Goal: Task Accomplishment & Management: Complete application form

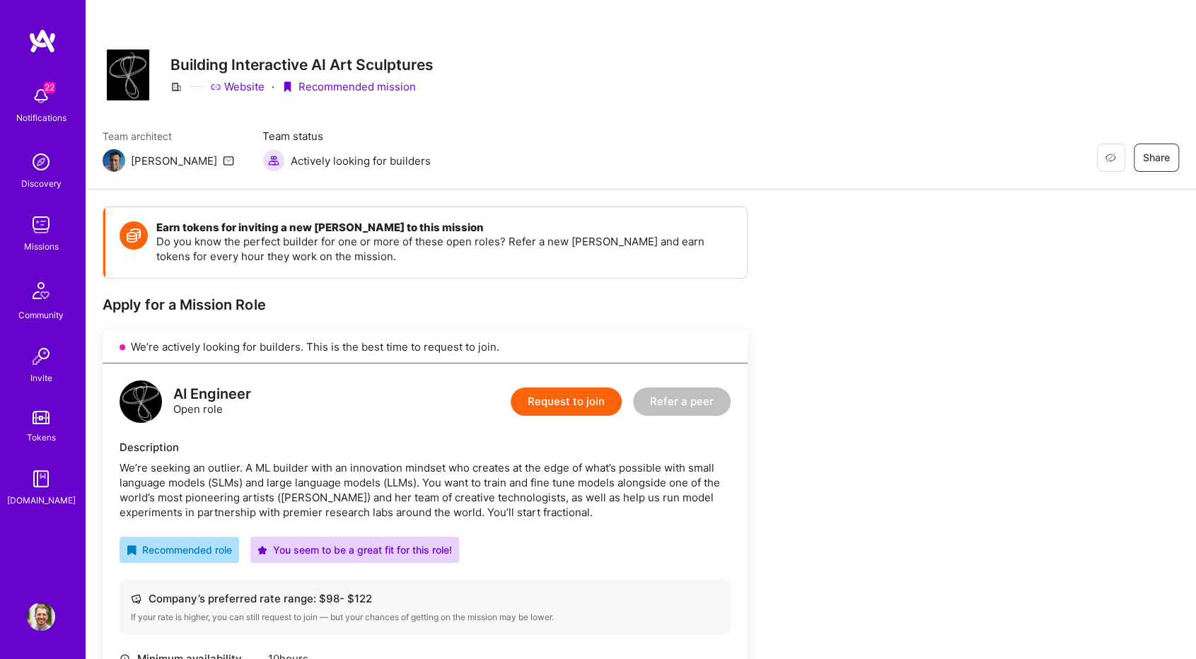
click at [279, 477] on div "We’re seeking an outlier. A ML builder with an innovation mindset who creates a…" at bounding box center [425, 489] width 611 height 59
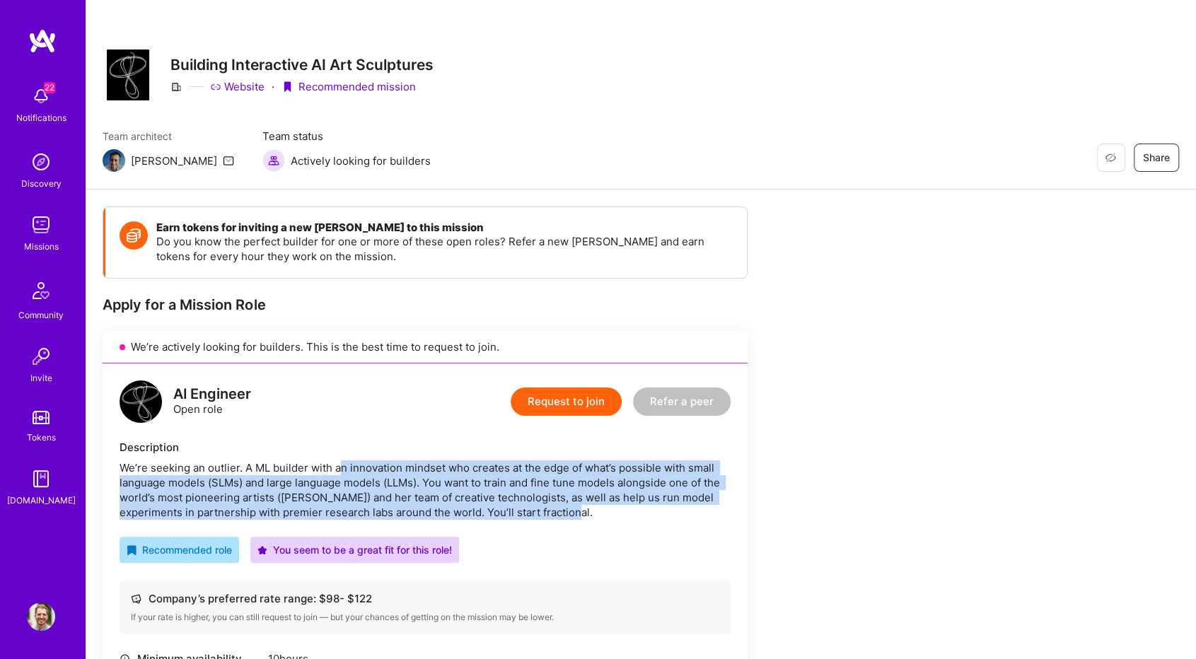
drag, startPoint x: 338, startPoint y: 467, endPoint x: 593, endPoint y: 513, distance: 259.4
click at [593, 513] on div "We’re seeking an outlier. A ML builder with an innovation mindset who creates a…" at bounding box center [425, 489] width 611 height 59
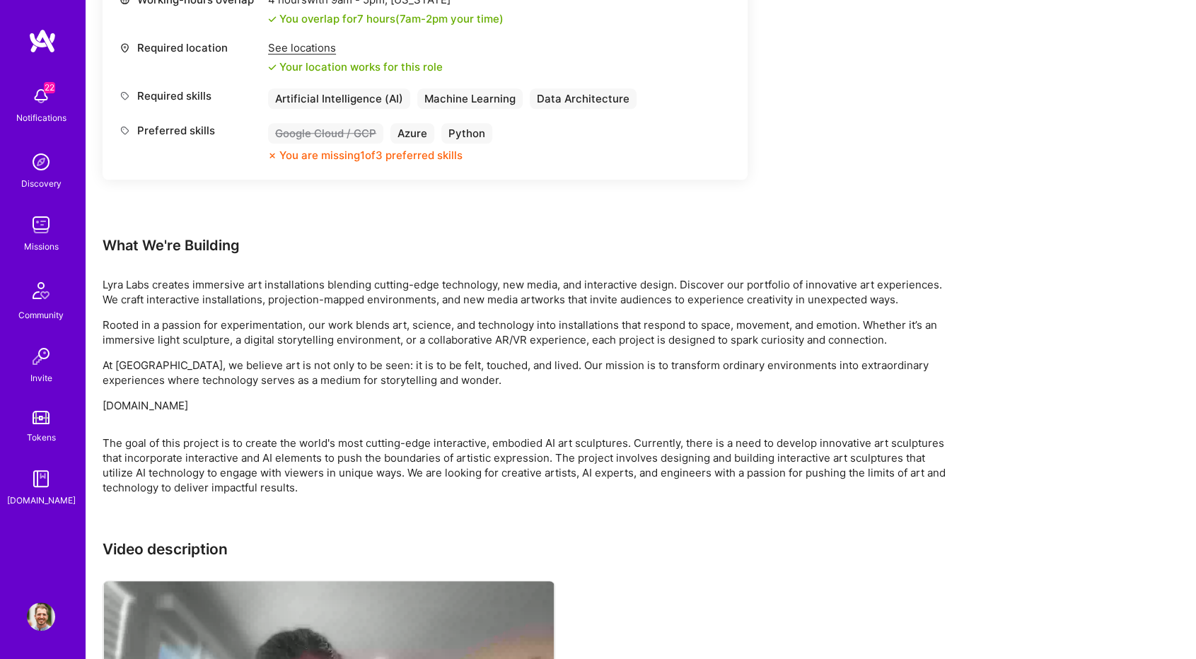
scroll to position [707, 0]
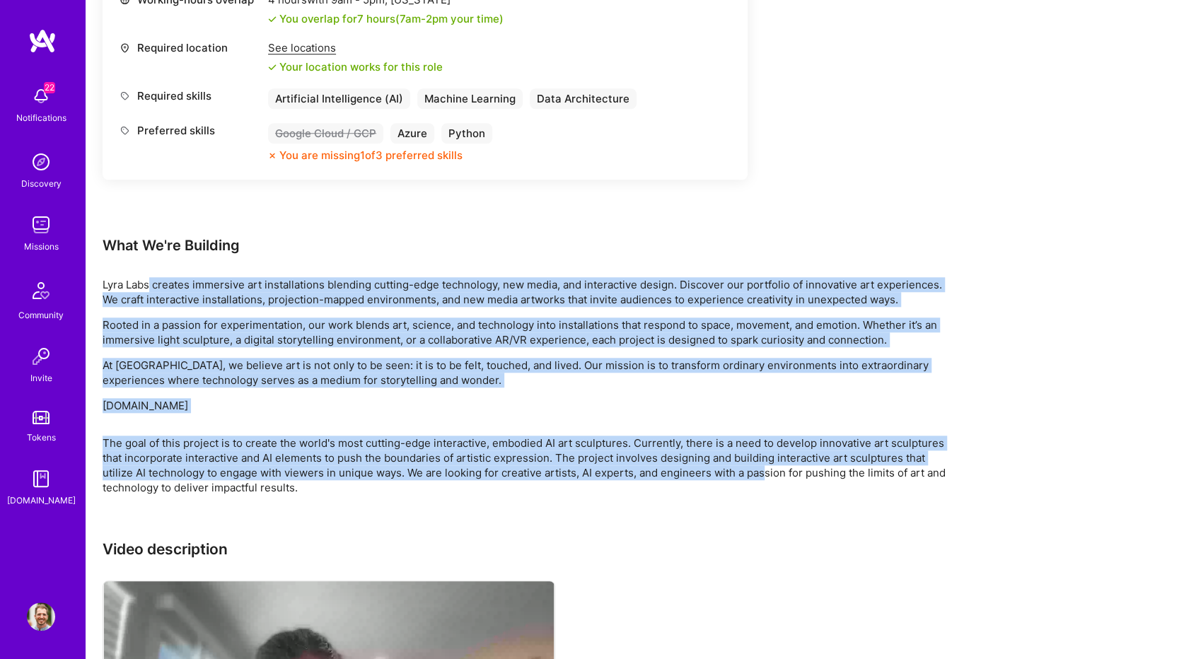
drag, startPoint x: 148, startPoint y: 284, endPoint x: 765, endPoint y: 461, distance: 642.4
click at [761, 472] on div "Earn tokens for inviting a new A.Teamer to this mission Do you know the perfect…" at bounding box center [527, 168] width 849 height 1339
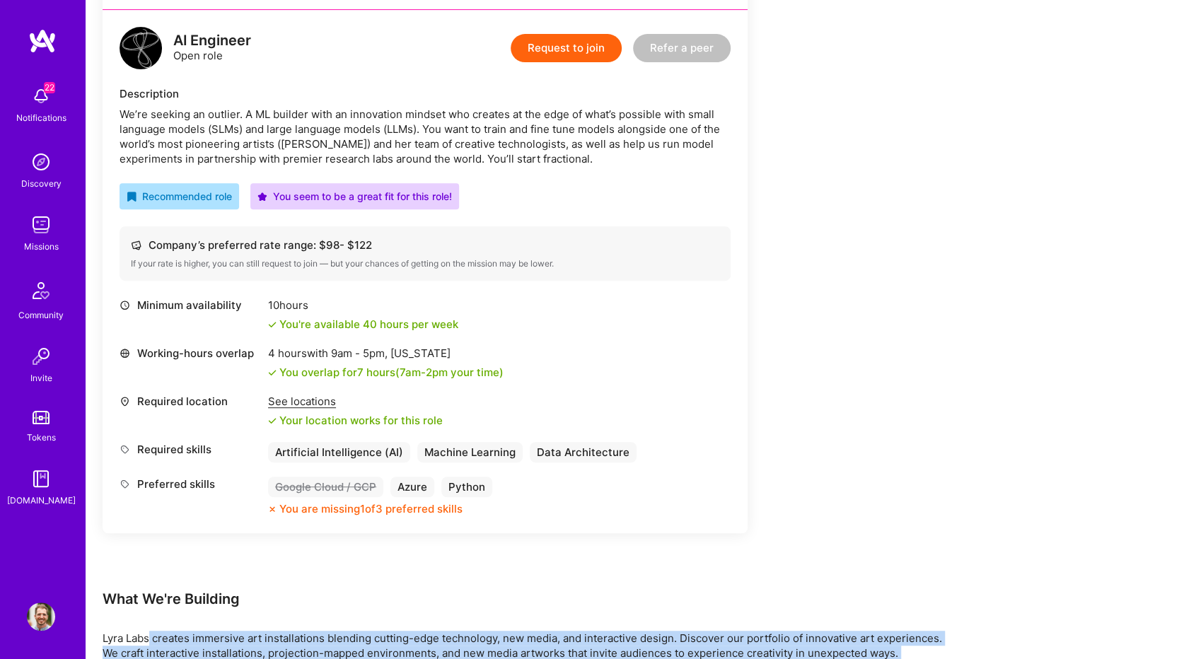
scroll to position [141, 0]
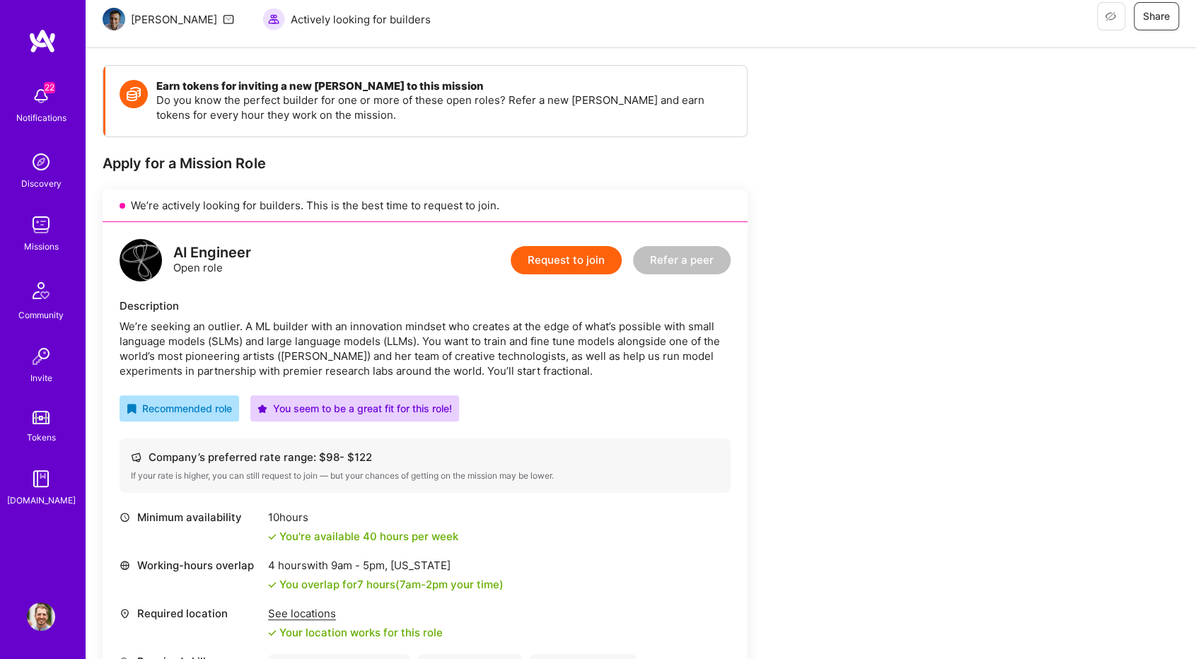
click at [580, 262] on button "Request to join" at bounding box center [566, 260] width 111 height 28
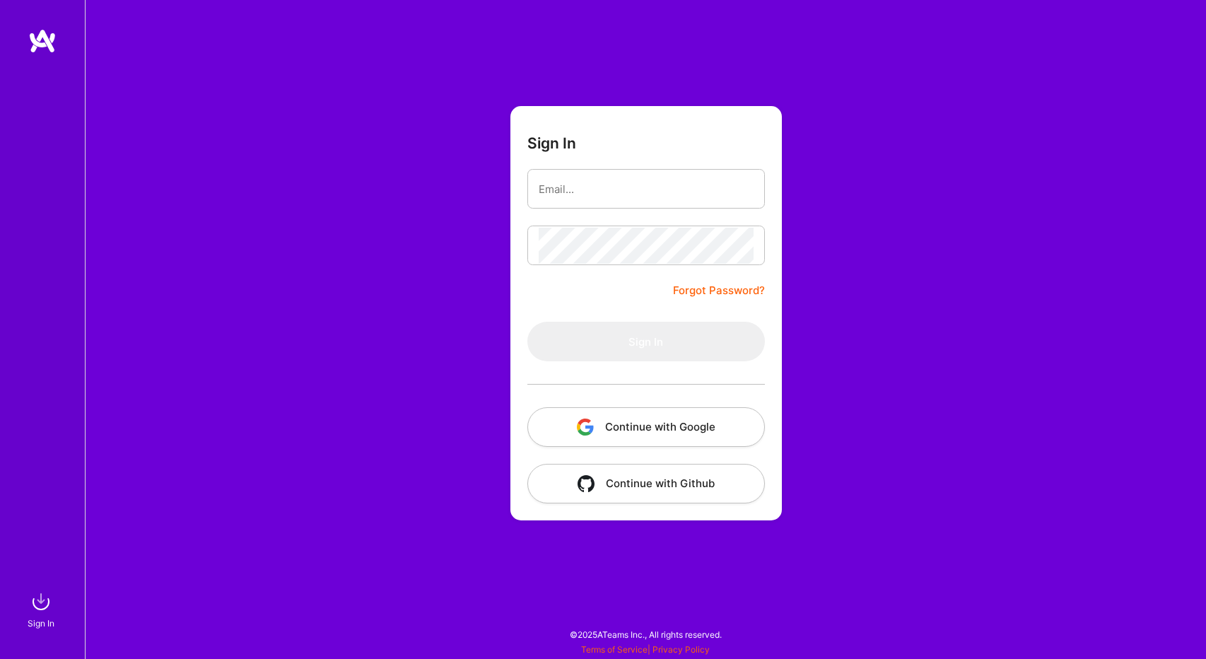
click at [686, 429] on button "Continue with Google" at bounding box center [647, 427] width 238 height 40
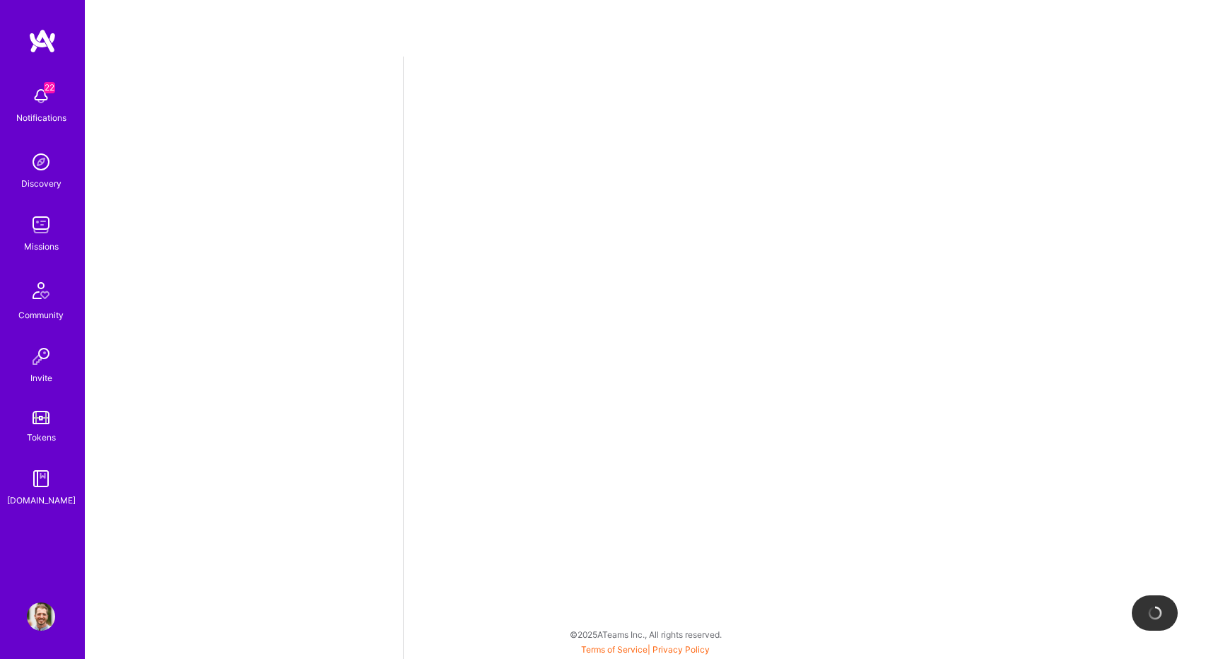
click at [45, 91] on span "22" at bounding box center [49, 87] width 11 height 11
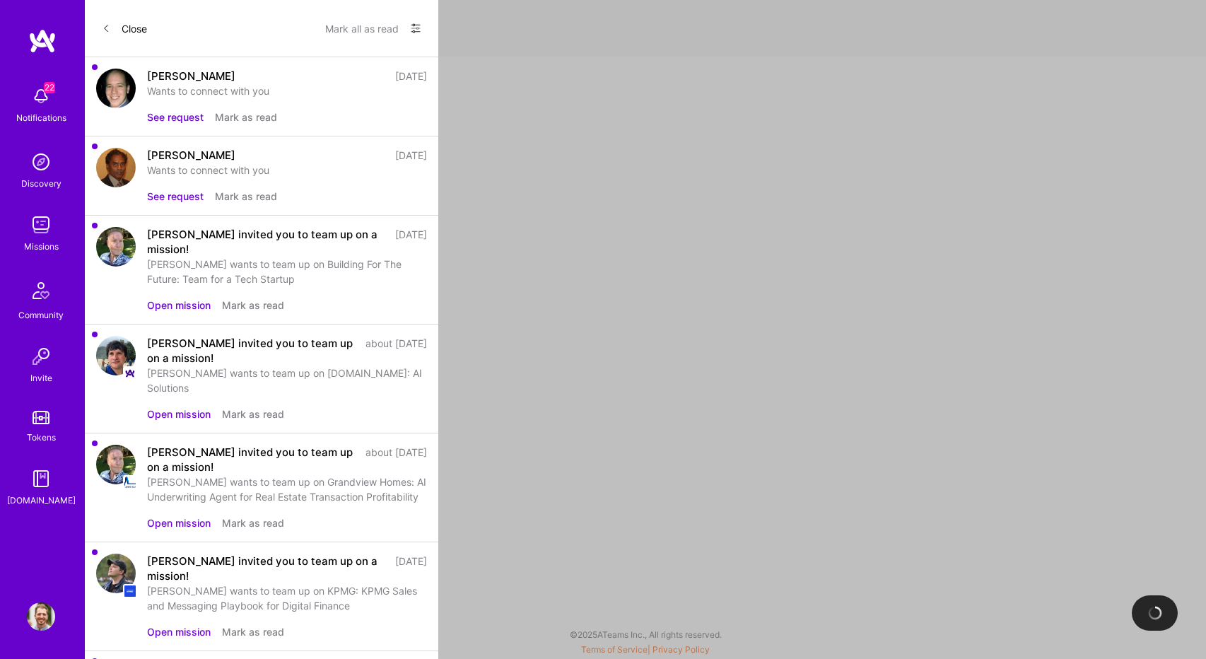
select select "IL"
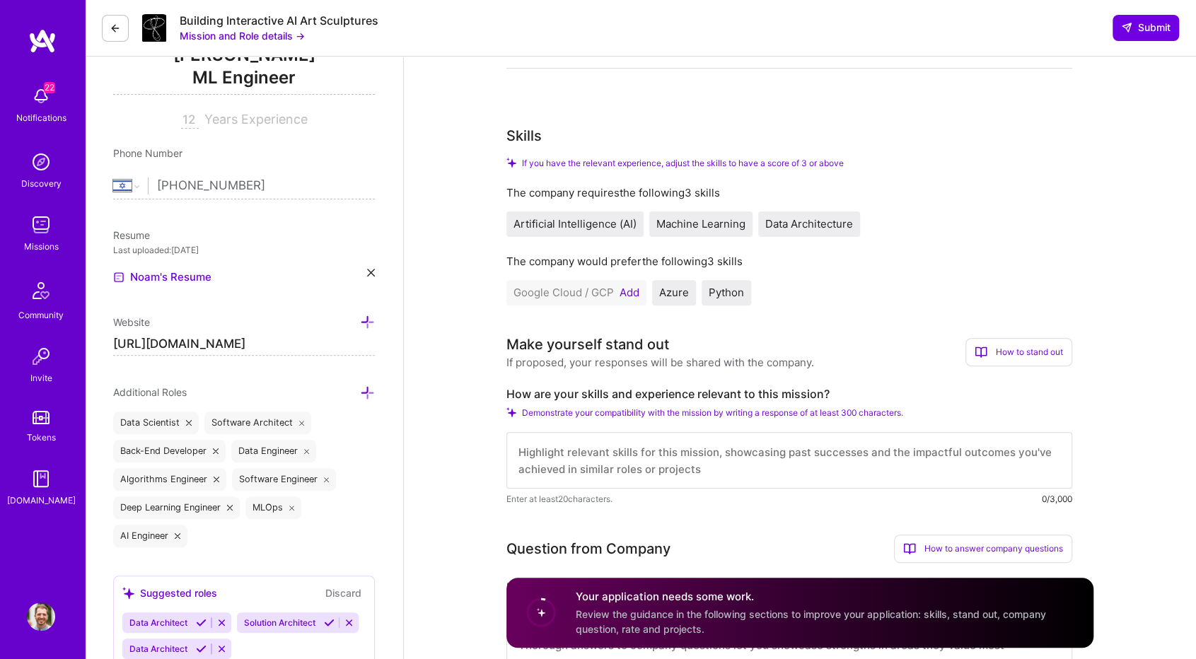
scroll to position [212, 0]
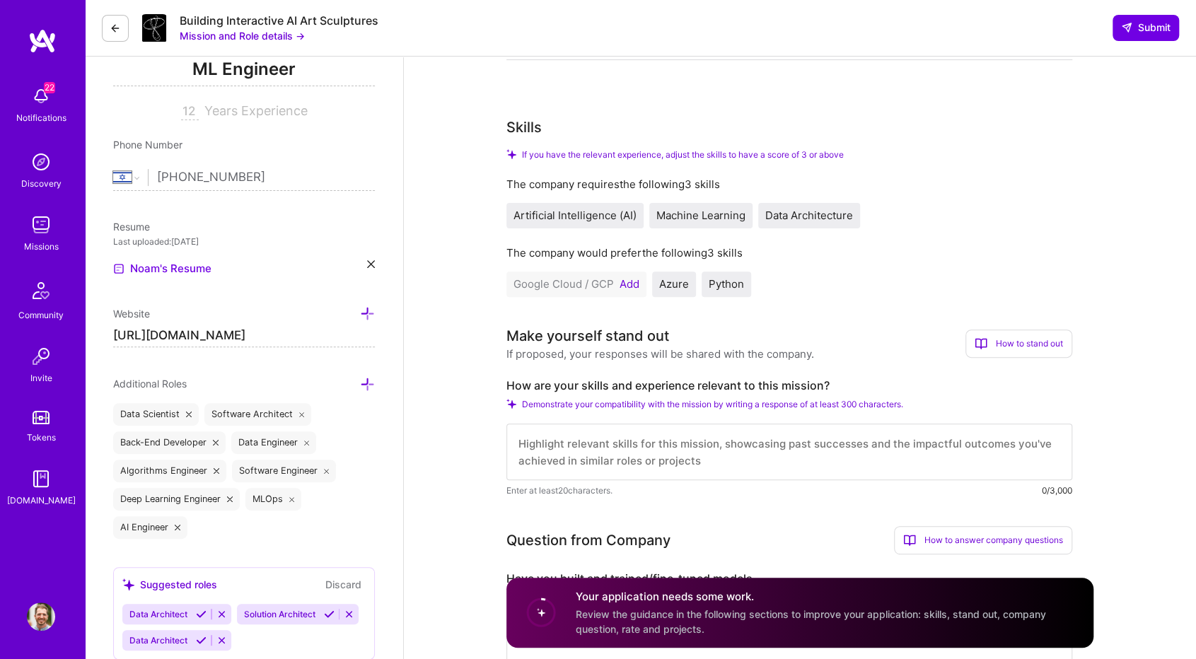
click at [627, 284] on button "Add" at bounding box center [629, 284] width 20 height 11
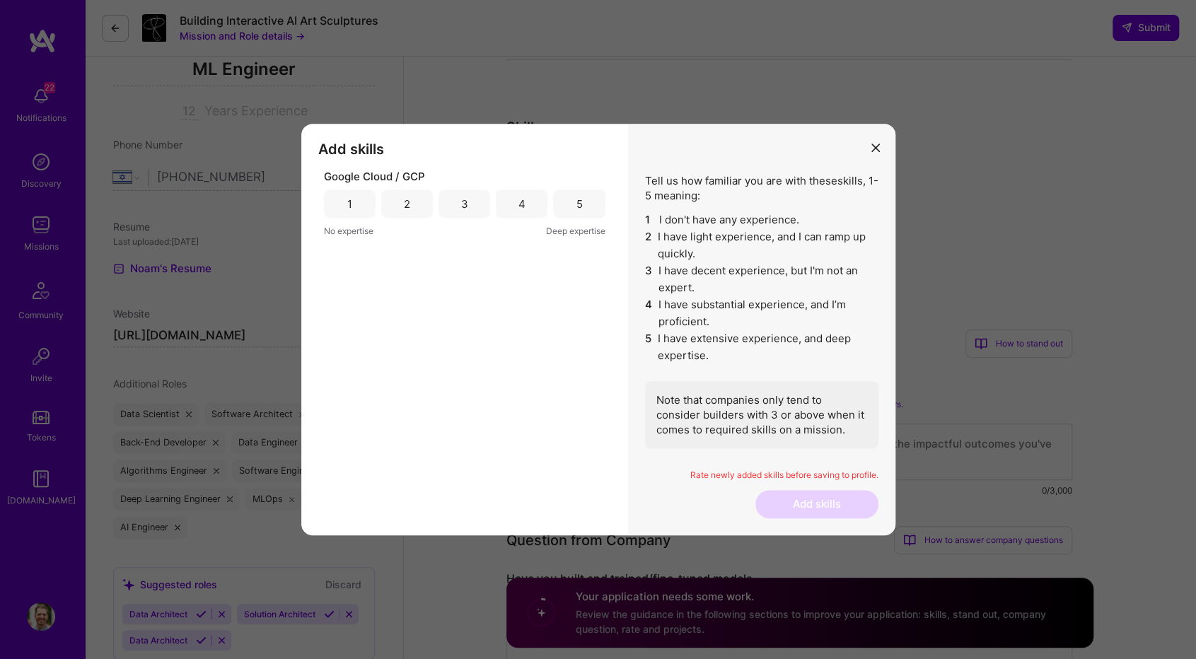
click at [522, 199] on div "4" at bounding box center [521, 204] width 7 height 15
click at [817, 500] on button "Add skills" at bounding box center [816, 504] width 123 height 28
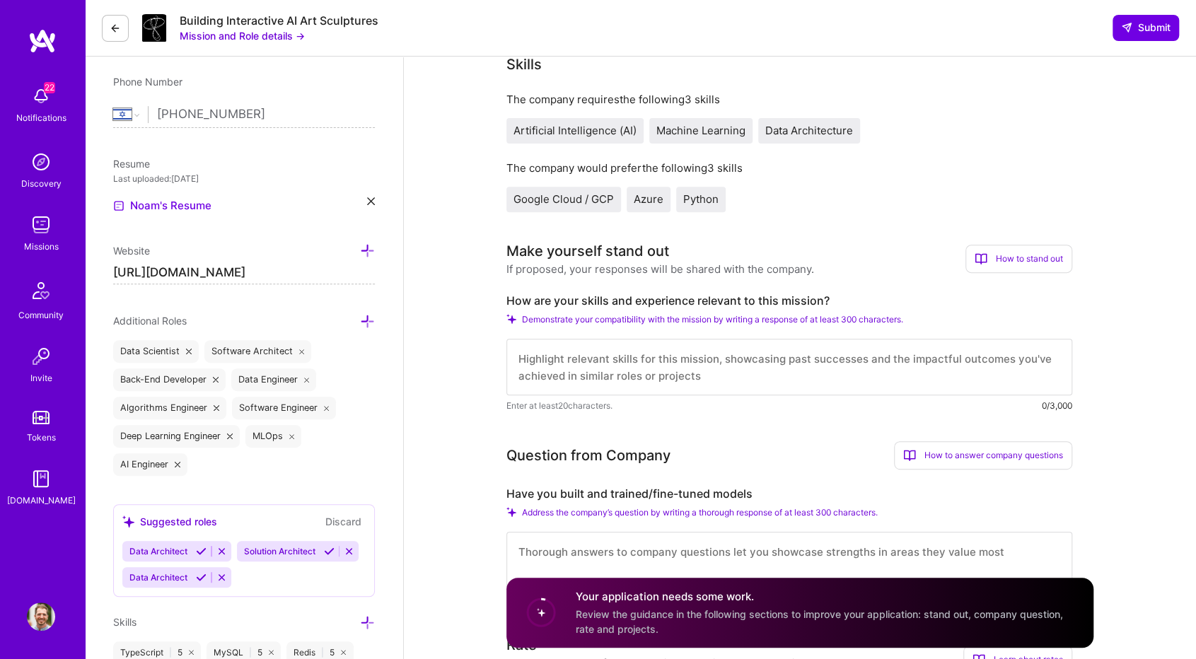
scroll to position [283, 0]
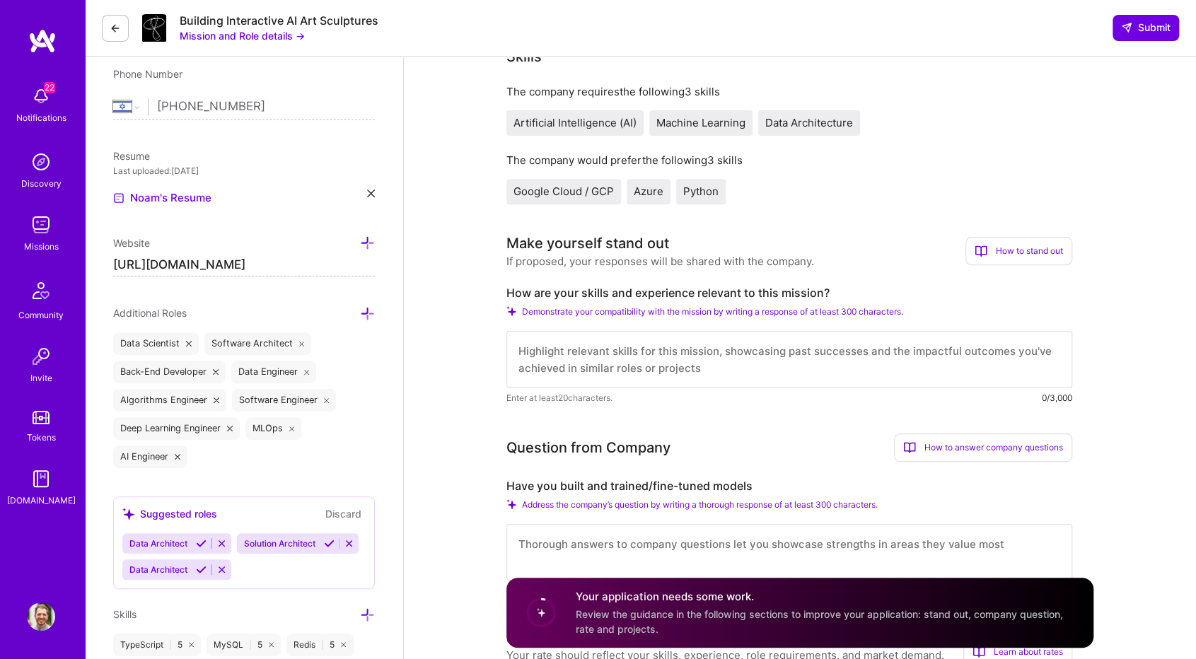
drag, startPoint x: 595, startPoint y: 368, endPoint x: 693, endPoint y: 332, distance: 103.8
click at [598, 362] on textarea at bounding box center [789, 359] width 566 height 57
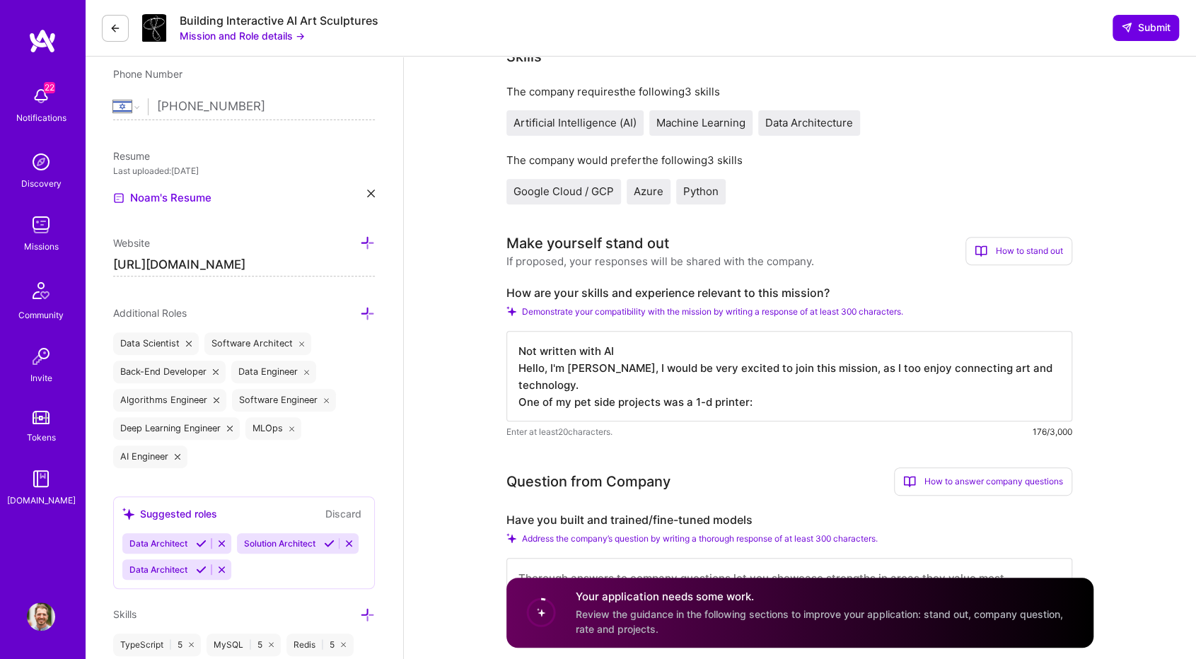
click at [693, 404] on textarea "Not written with AI Hello, I'm [PERSON_NAME], I would be very excited to join t…" at bounding box center [789, 376] width 566 height 91
paste textarea "[URL][DOMAIN_NAME]"
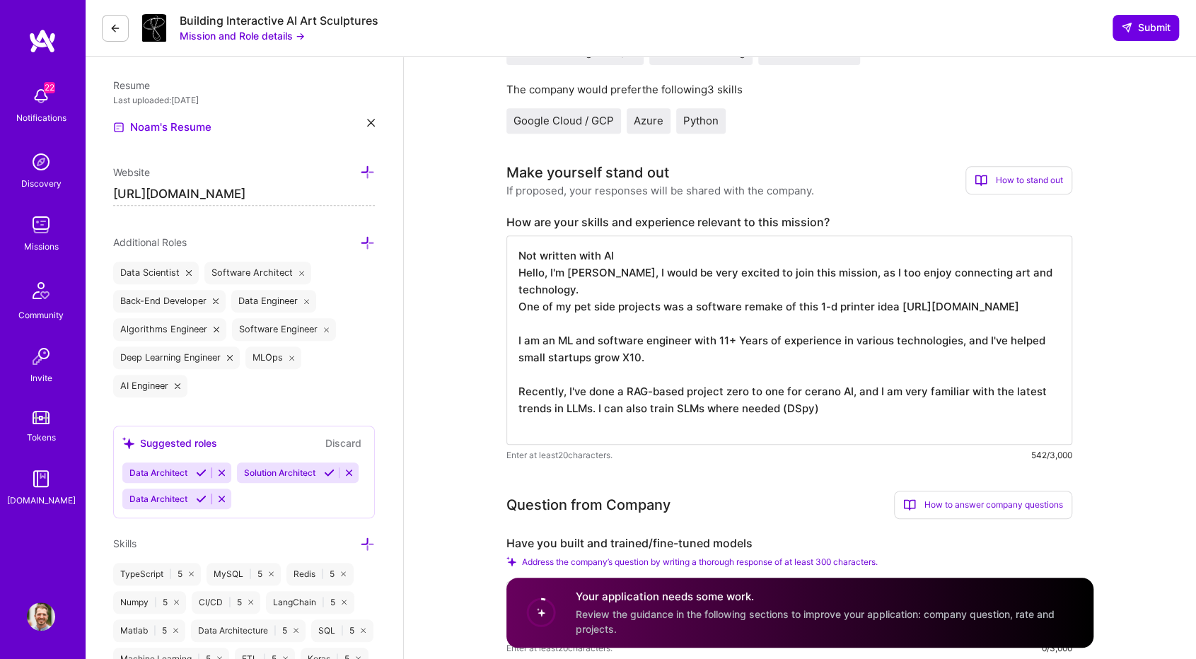
scroll to position [1, 0]
drag, startPoint x: 825, startPoint y: 421, endPoint x: 780, endPoint y: 438, distance: 48.3
click at [780, 438] on textarea "Not written with AI Hello, I'm [PERSON_NAME], I would be very excited to join t…" at bounding box center [789, 339] width 566 height 209
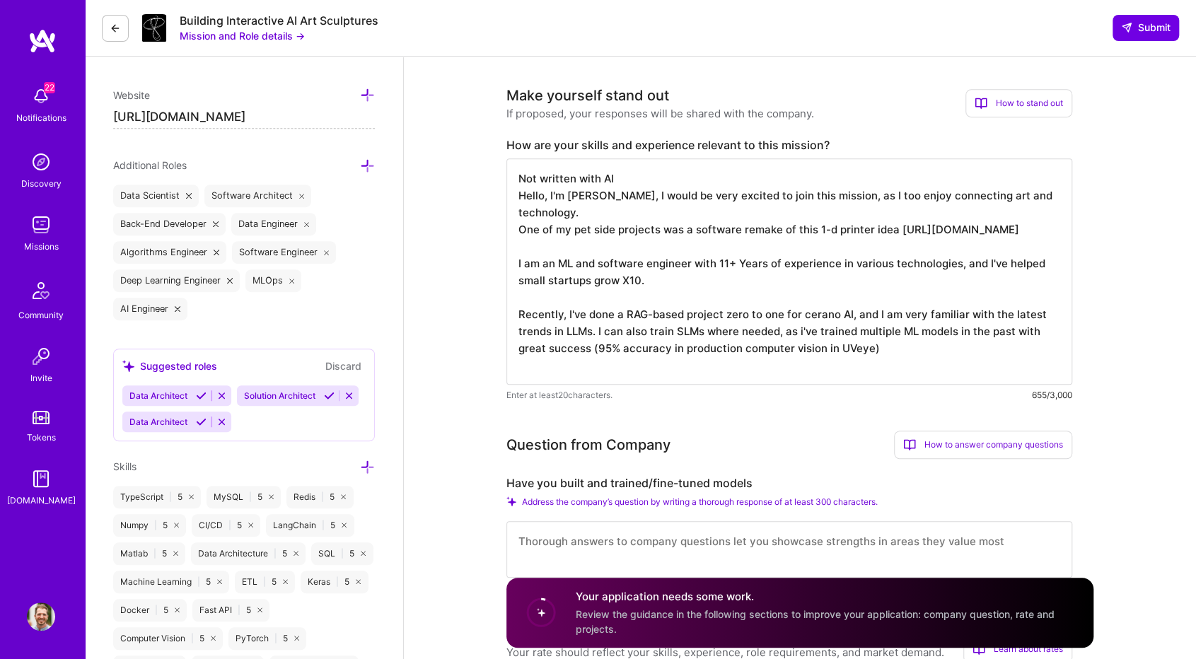
scroll to position [424, 0]
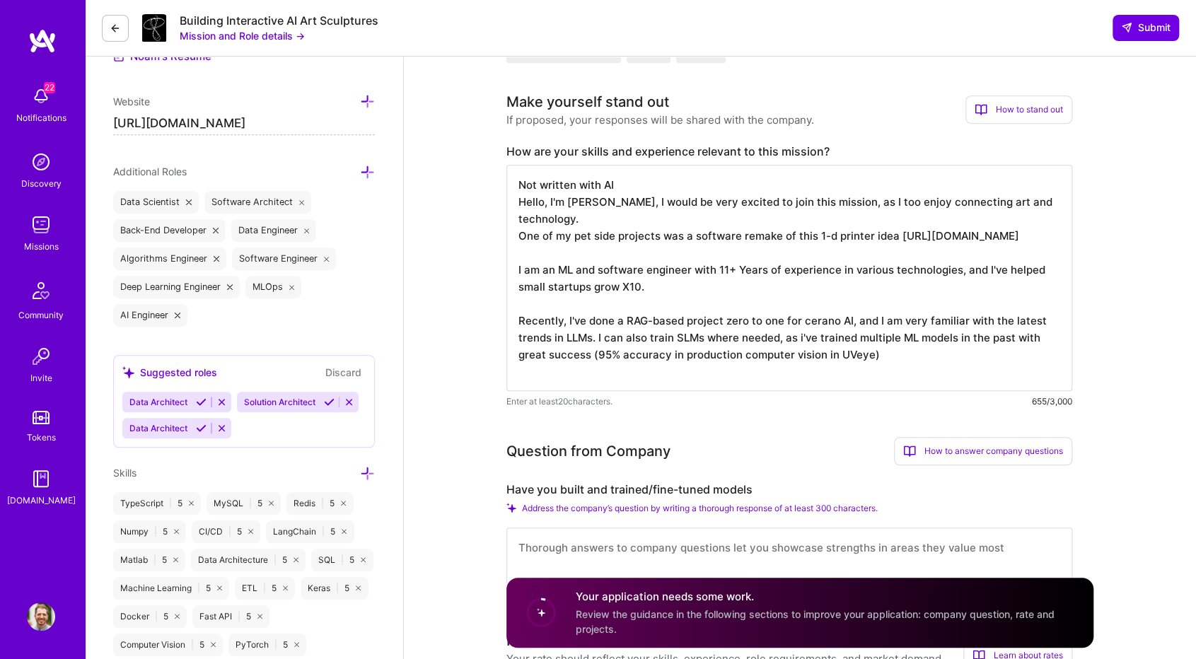
click at [890, 370] on textarea "Not written with AI Hello, I'm [PERSON_NAME], I would be very excited to join t…" at bounding box center [789, 278] width 566 height 226
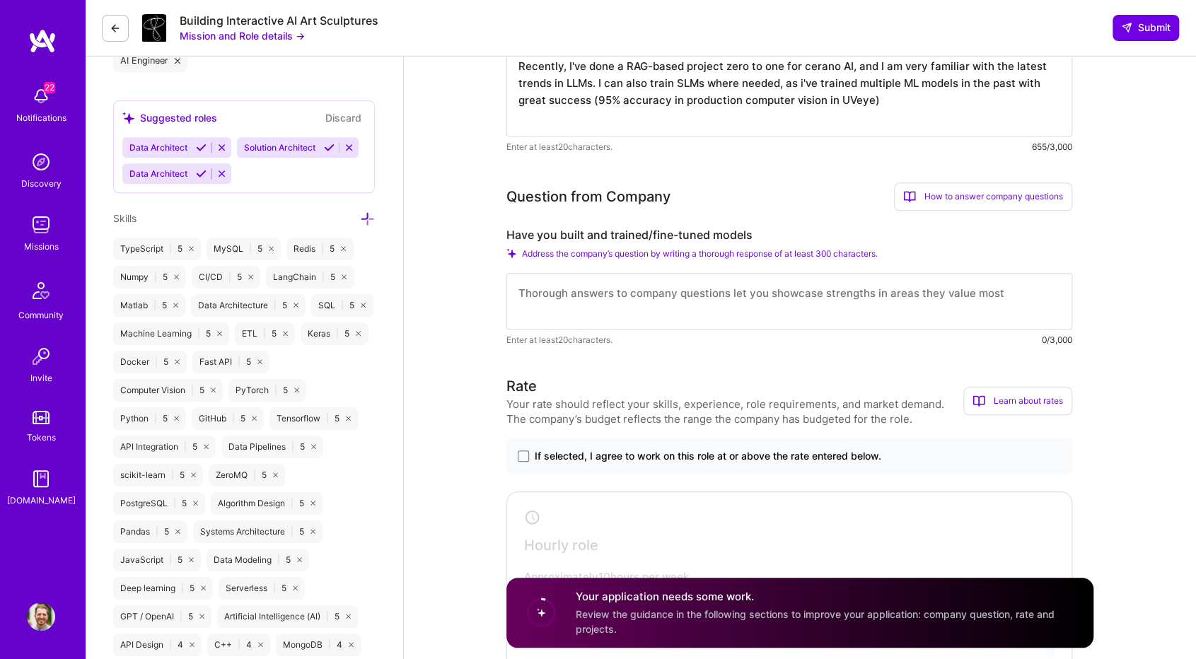
scroll to position [636, 0]
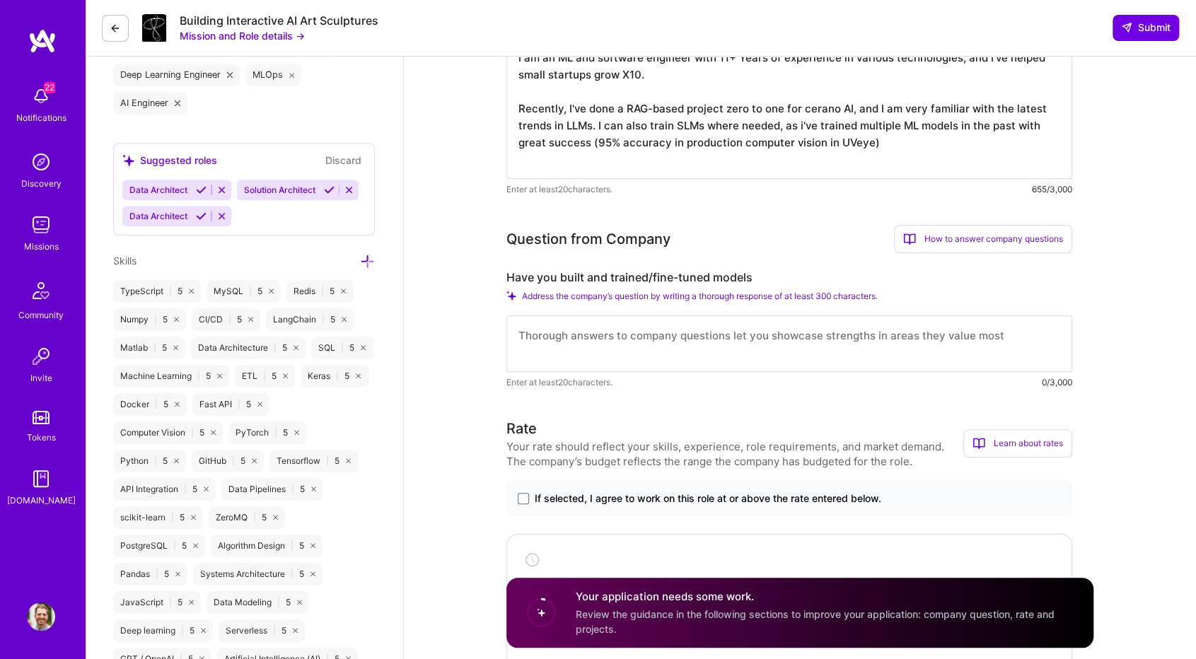
type textarea "Not written with AI Hello, I'm [PERSON_NAME], I would be very excited to join t…"
click at [612, 338] on textarea at bounding box center [789, 343] width 566 height 57
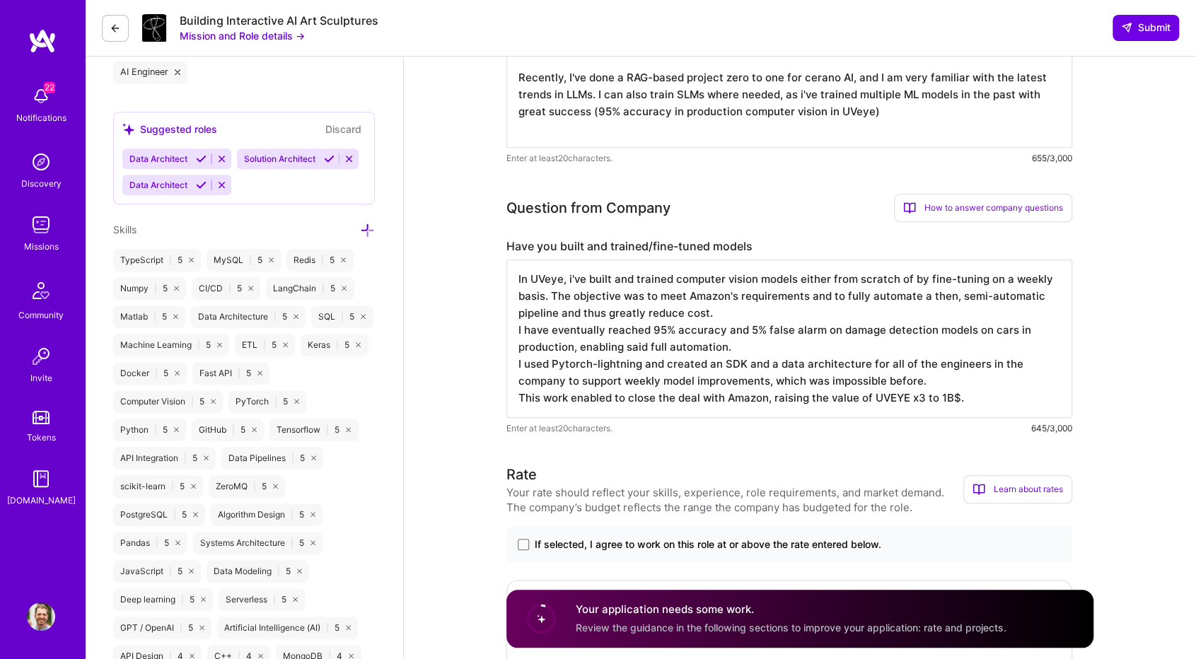
scroll to position [778, 0]
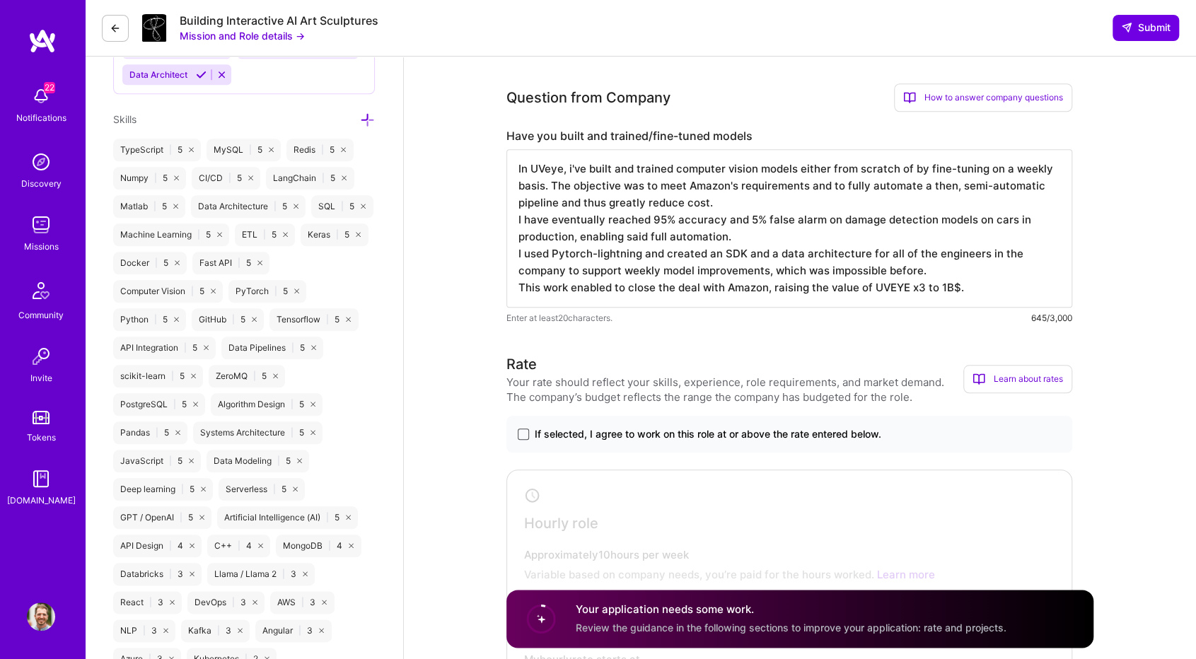
type textarea "In UVeye, i've built and trained computer vision models either from scratch of …"
click at [520, 433] on span at bounding box center [523, 434] width 11 height 11
click at [0, 0] on input "If selected, I agree to work on this role at or above the rate entered below." at bounding box center [0, 0] width 0 height 0
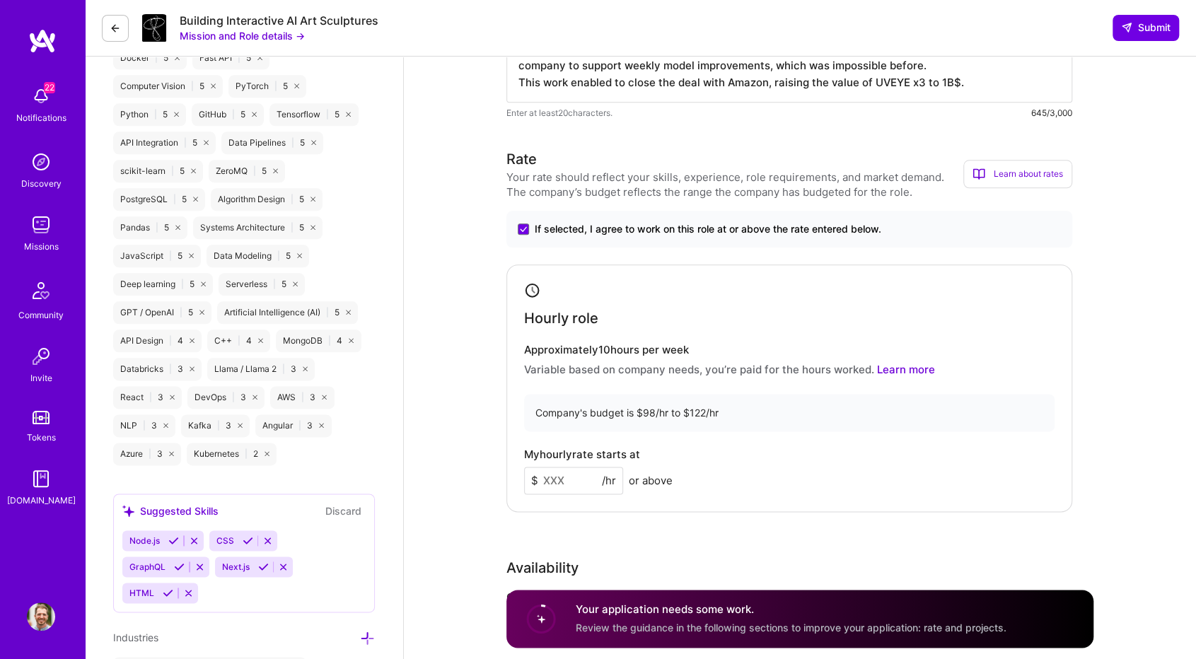
scroll to position [990, 0]
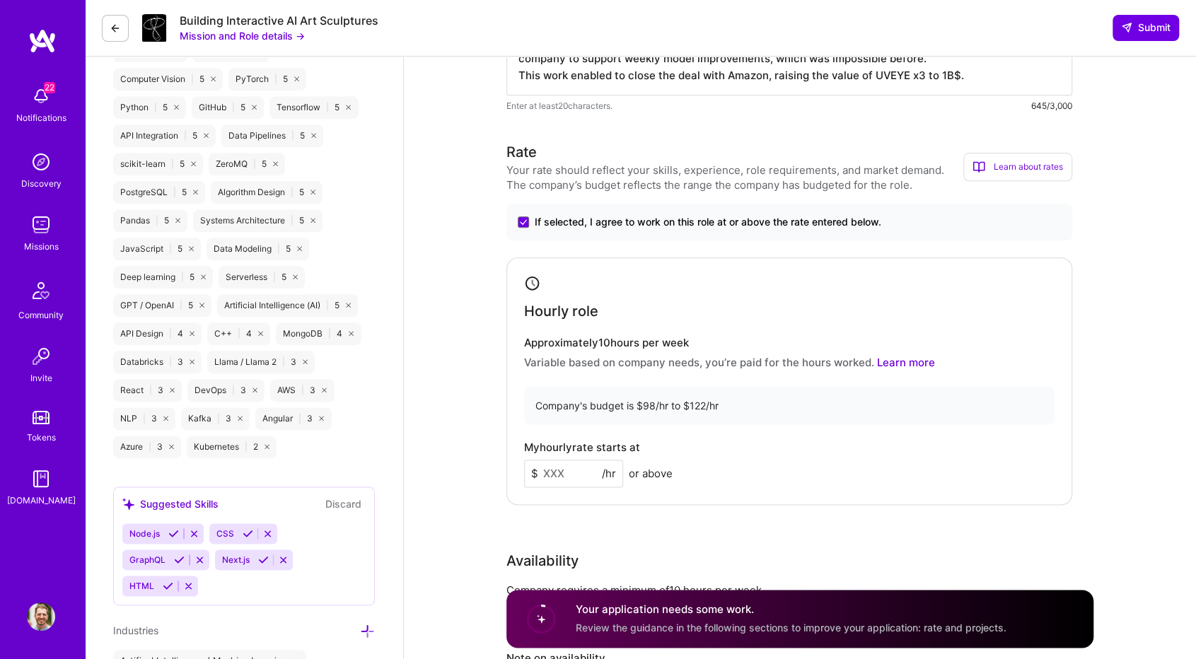
drag, startPoint x: 584, startPoint y: 464, endPoint x: 493, endPoint y: 465, distance: 91.2
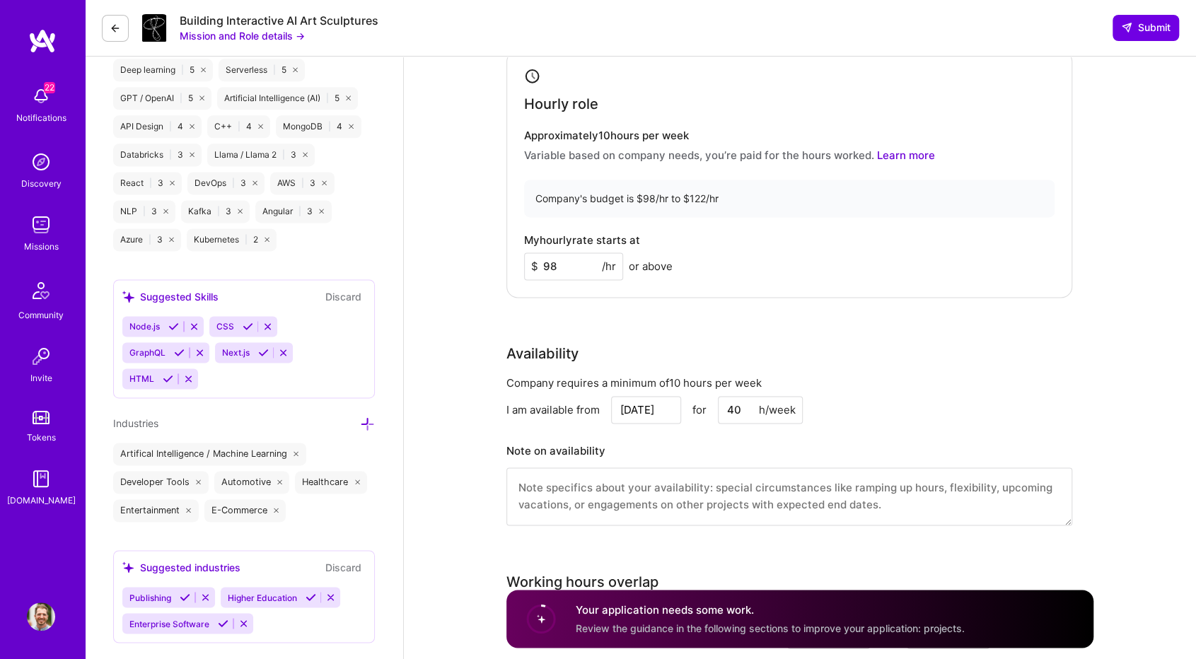
scroll to position [1202, 0]
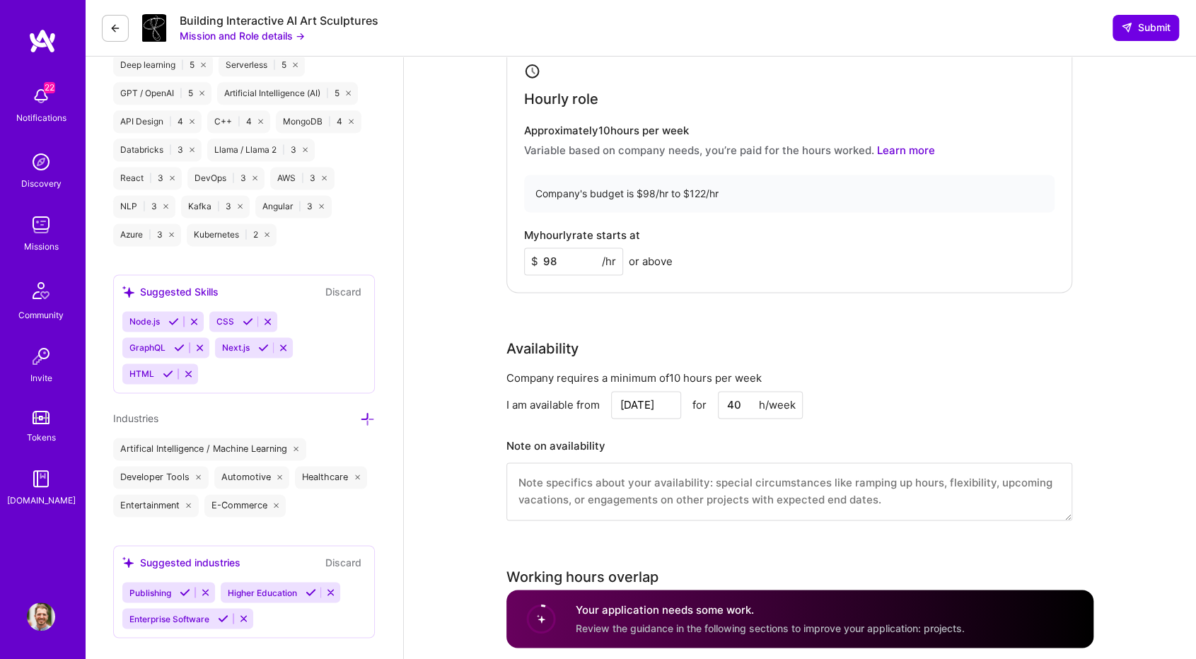
drag, startPoint x: 563, startPoint y: 261, endPoint x: 514, endPoint y: 260, distance: 48.8
click at [514, 260] on div "Hourly role Approximately 10 hours per week Variable based on company needs, yo…" at bounding box center [789, 169] width 566 height 248
type input "100"
click at [684, 329] on div "Rate Your rate should reflect your skills, experience, role requirements, and m…" at bounding box center [799, 233] width 587 height 609
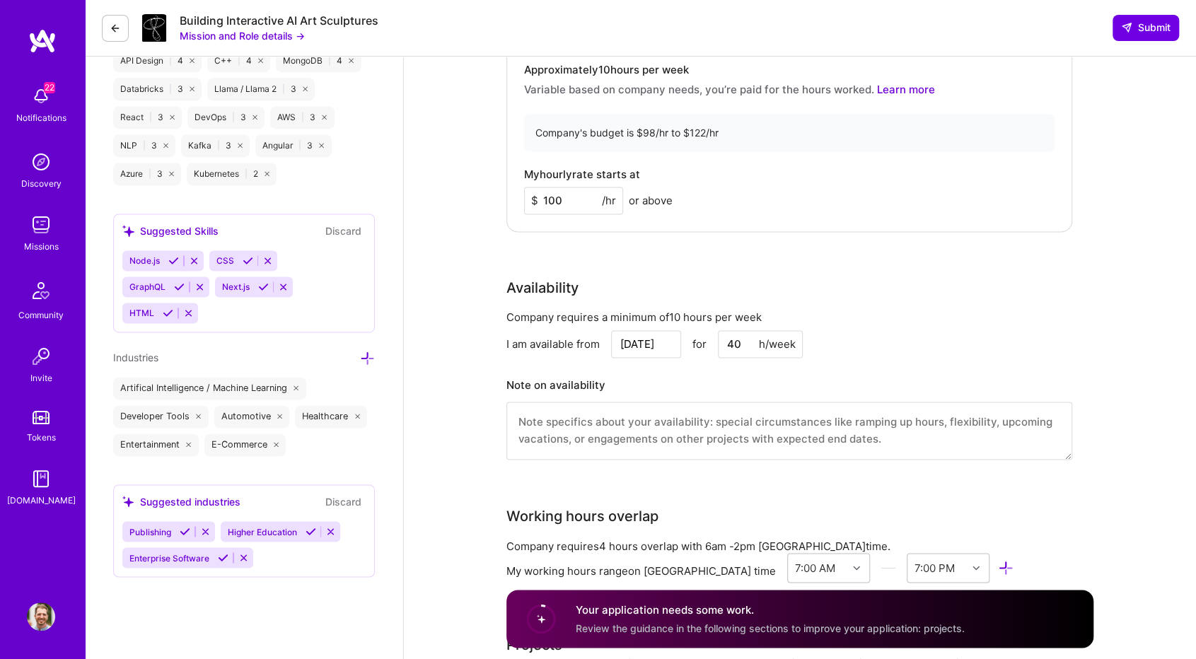
scroll to position [1414, 0]
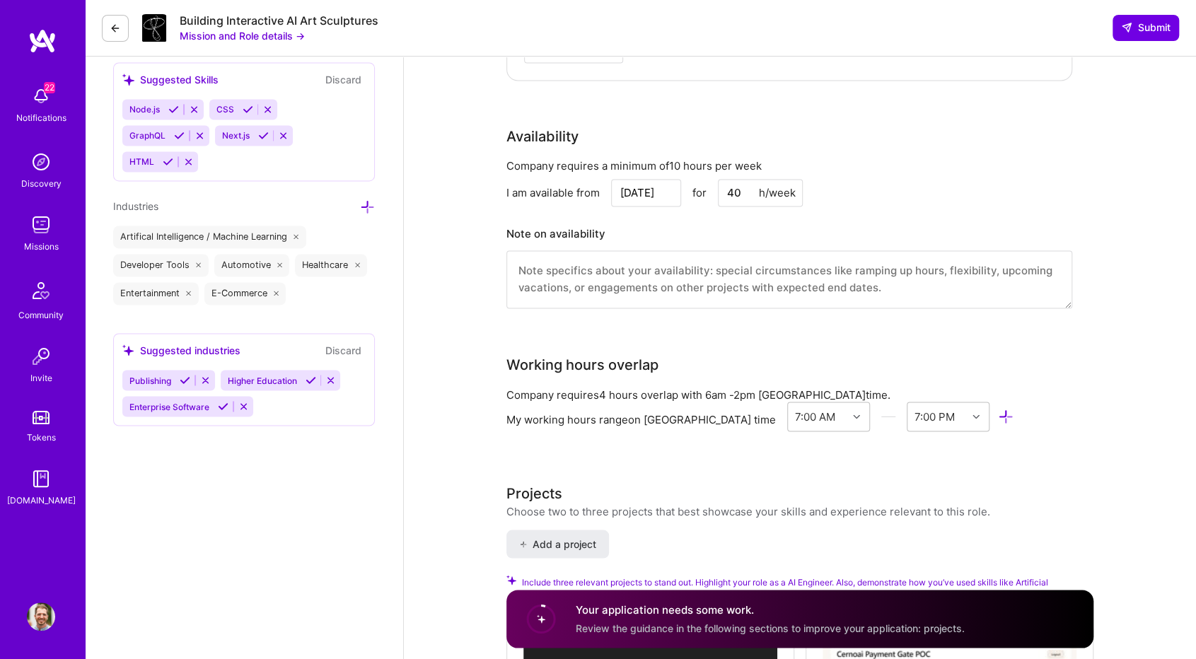
click at [629, 280] on textarea at bounding box center [789, 279] width 566 height 58
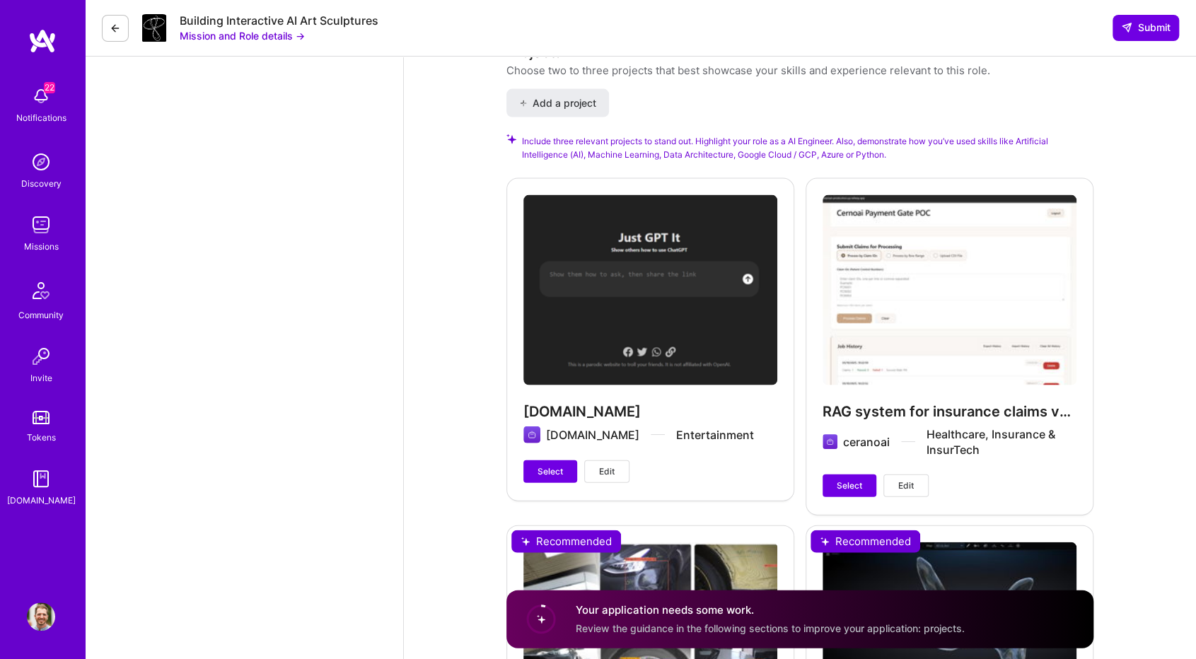
scroll to position [1909, 0]
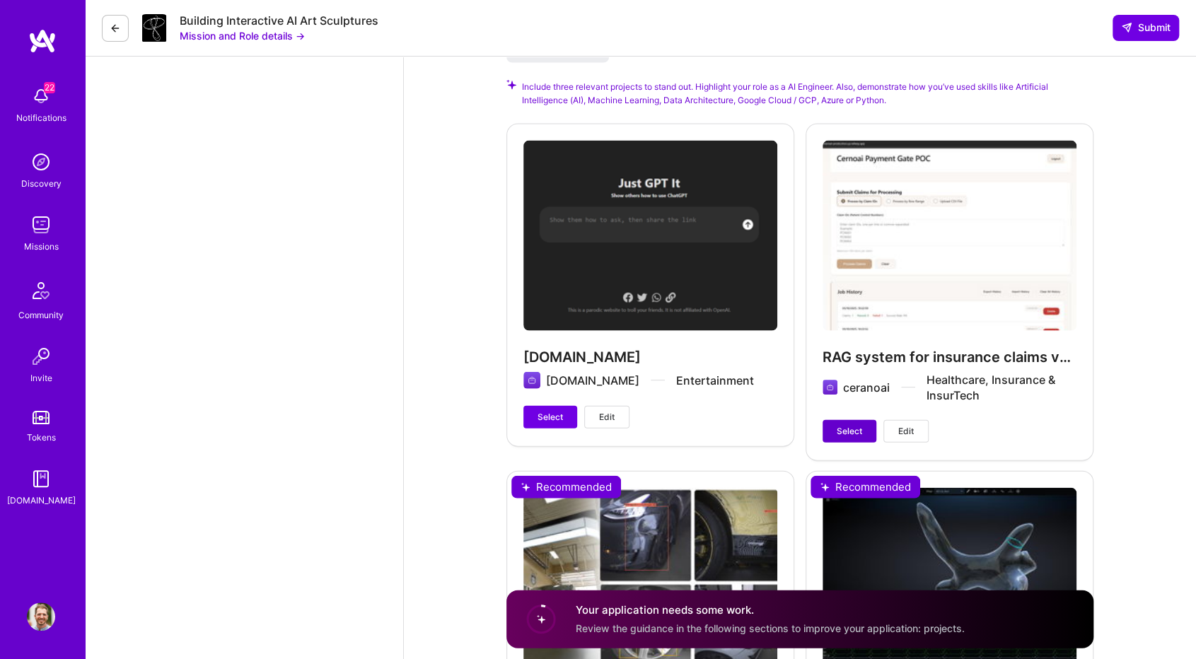
type textarea "Available immediately. Timezone: [DEMOGRAPHIC_DATA] living in [GEOGRAPHIC_DATA]"
click at [849, 429] on span "Select" at bounding box center [849, 431] width 25 height 13
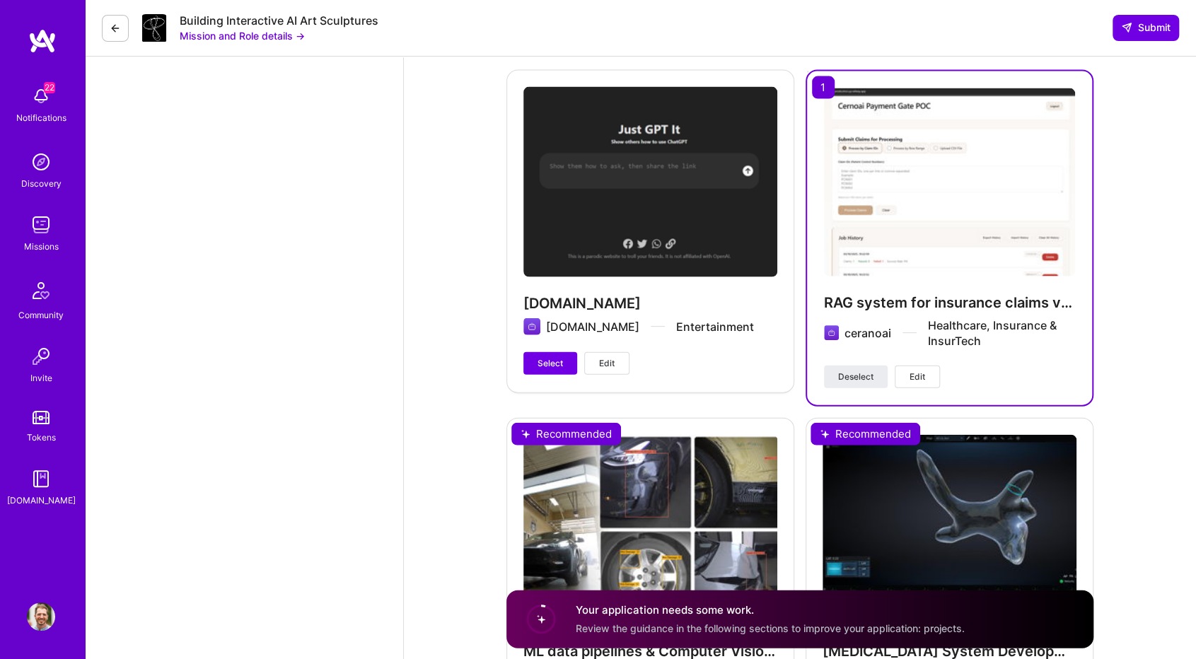
scroll to position [2263, 0]
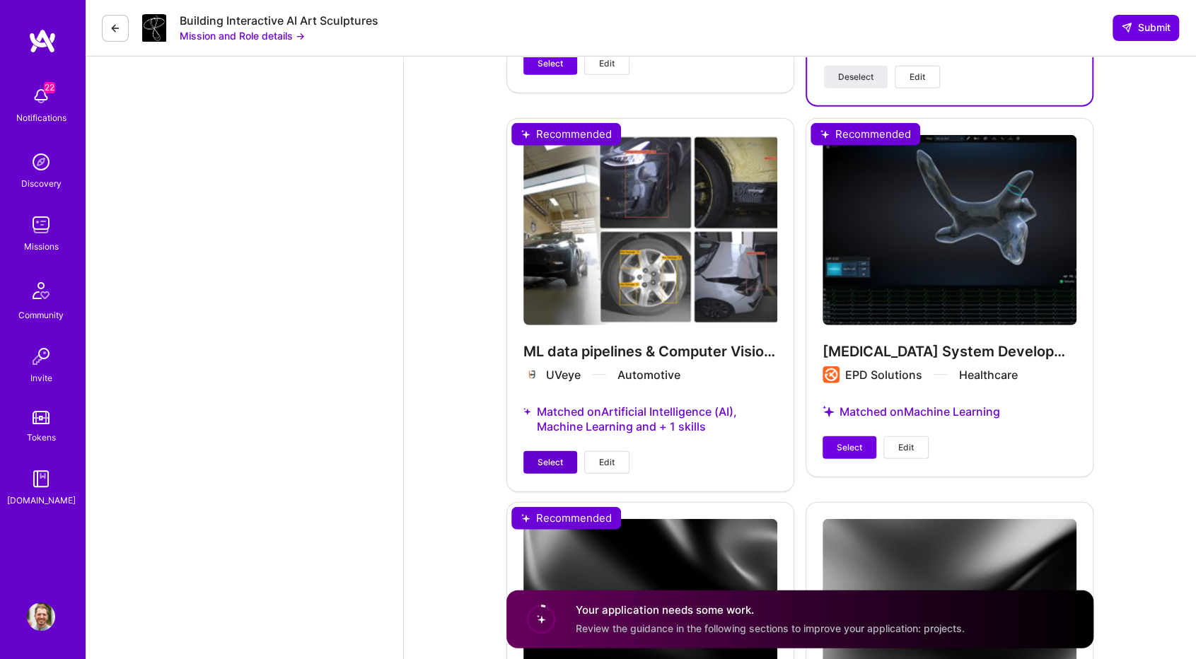
click at [537, 456] on span "Select" at bounding box center [549, 462] width 25 height 13
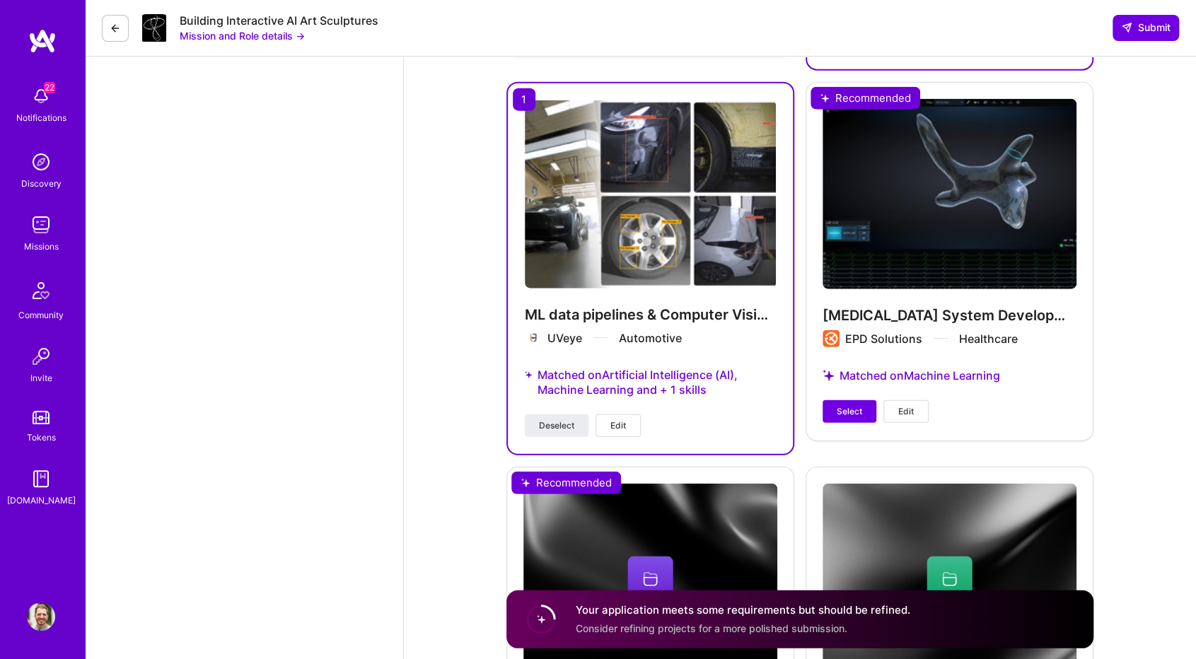
scroll to position [2334, 0]
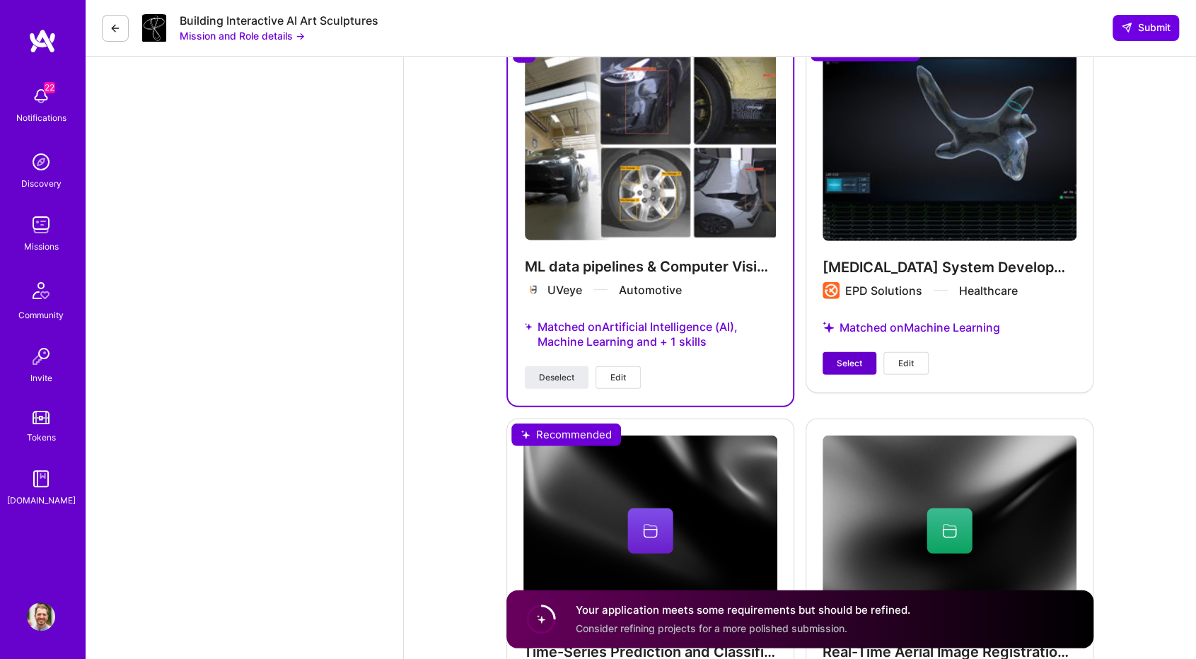
click at [842, 357] on span "Select" at bounding box center [849, 363] width 25 height 13
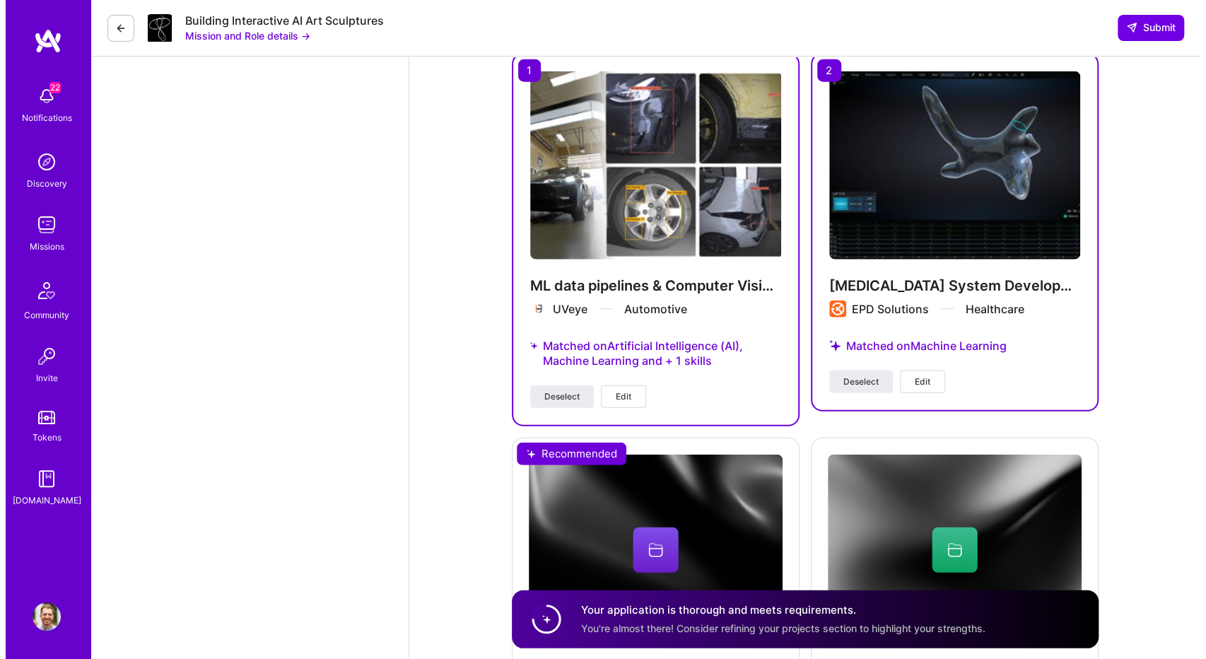
scroll to position [2230, 0]
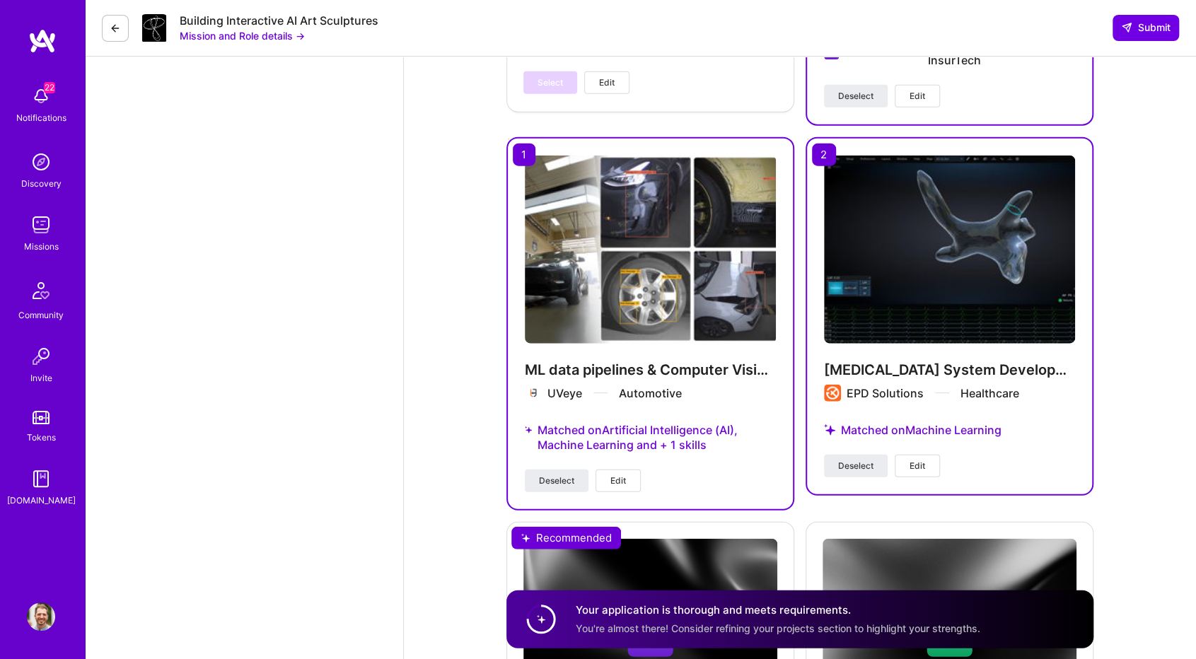
click at [608, 473] on button "Edit" at bounding box center [617, 481] width 45 height 23
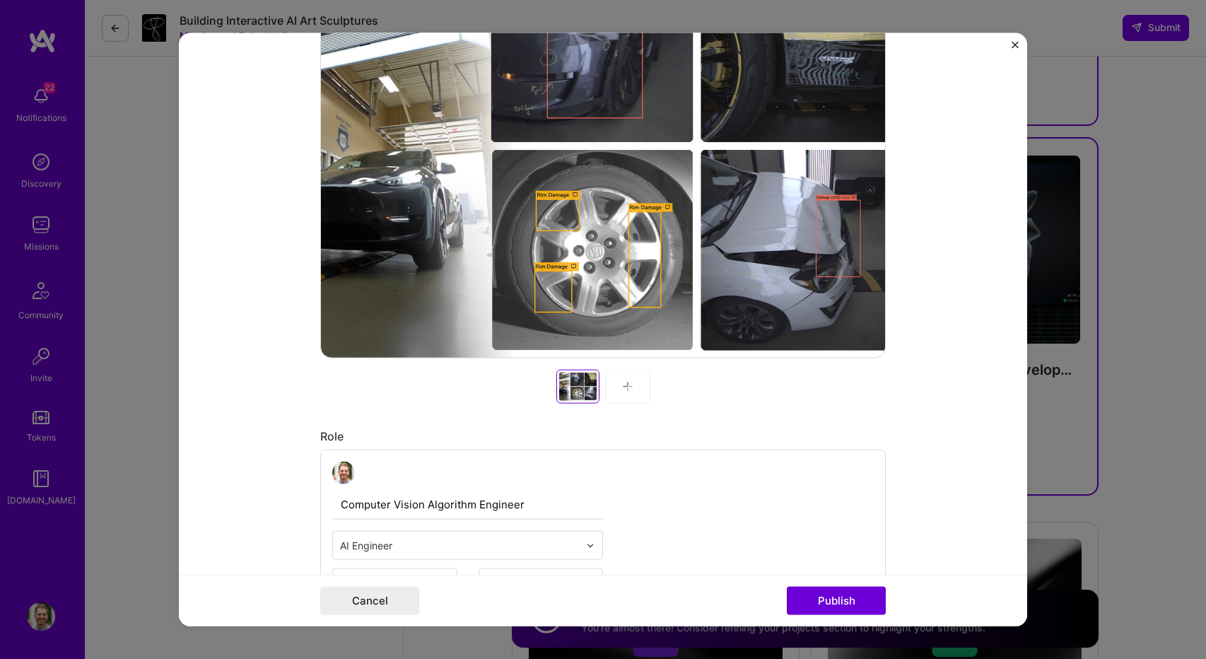
scroll to position [919, 0]
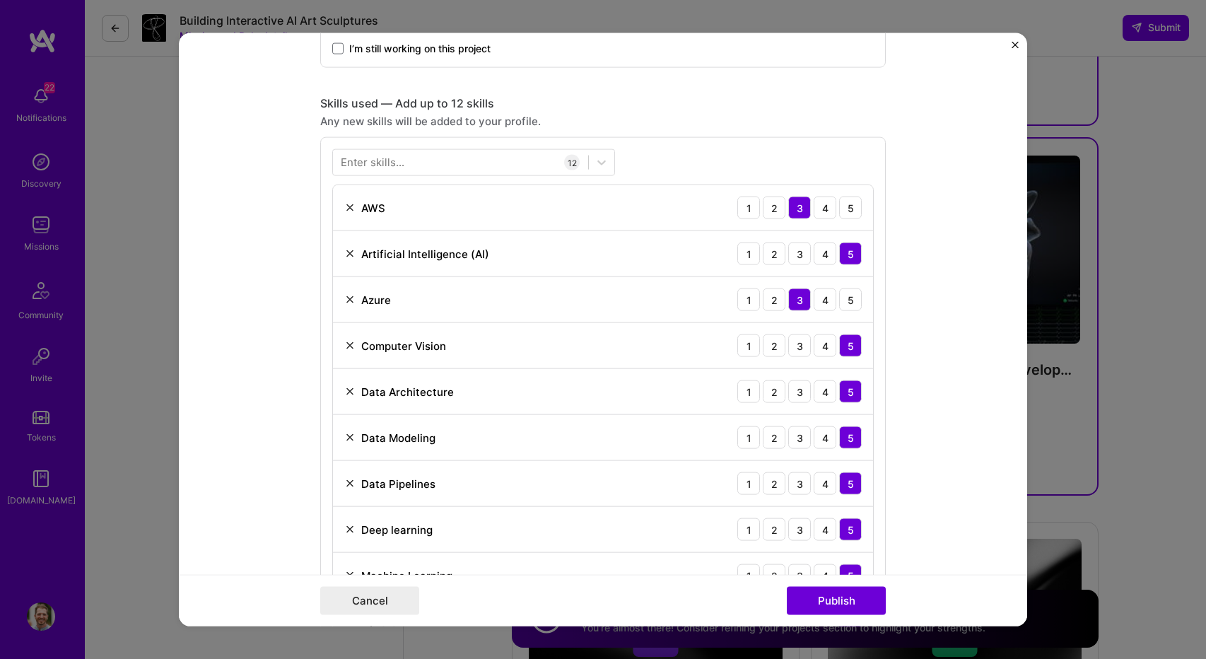
click at [347, 301] on img at bounding box center [349, 299] width 11 height 11
click at [386, 161] on div "Enter skills..." at bounding box center [373, 162] width 64 height 15
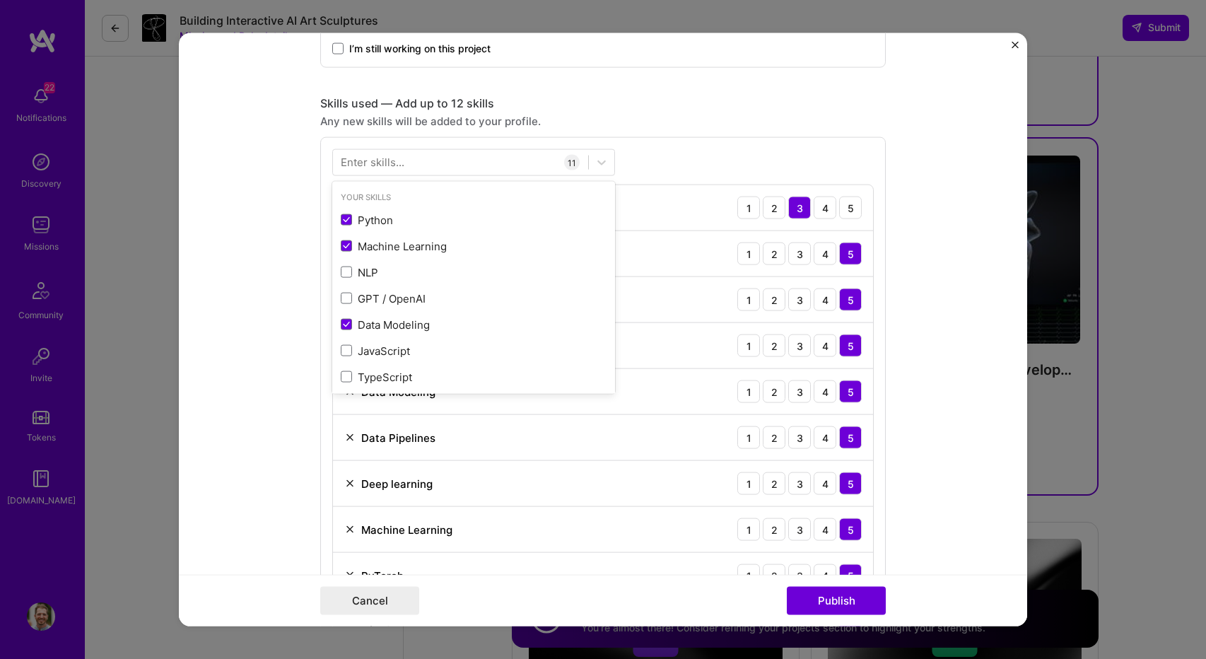
click at [385, 158] on div "Enter skills..." at bounding box center [373, 162] width 64 height 15
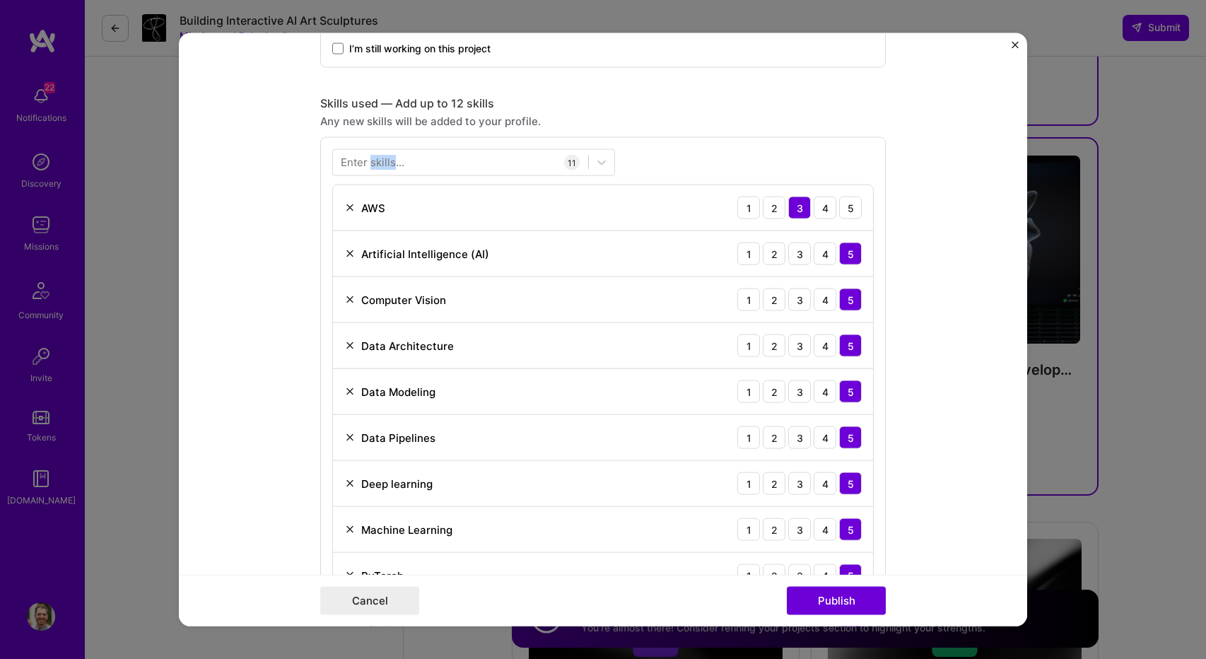
click at [385, 158] on div "Enter skills..." at bounding box center [373, 162] width 64 height 15
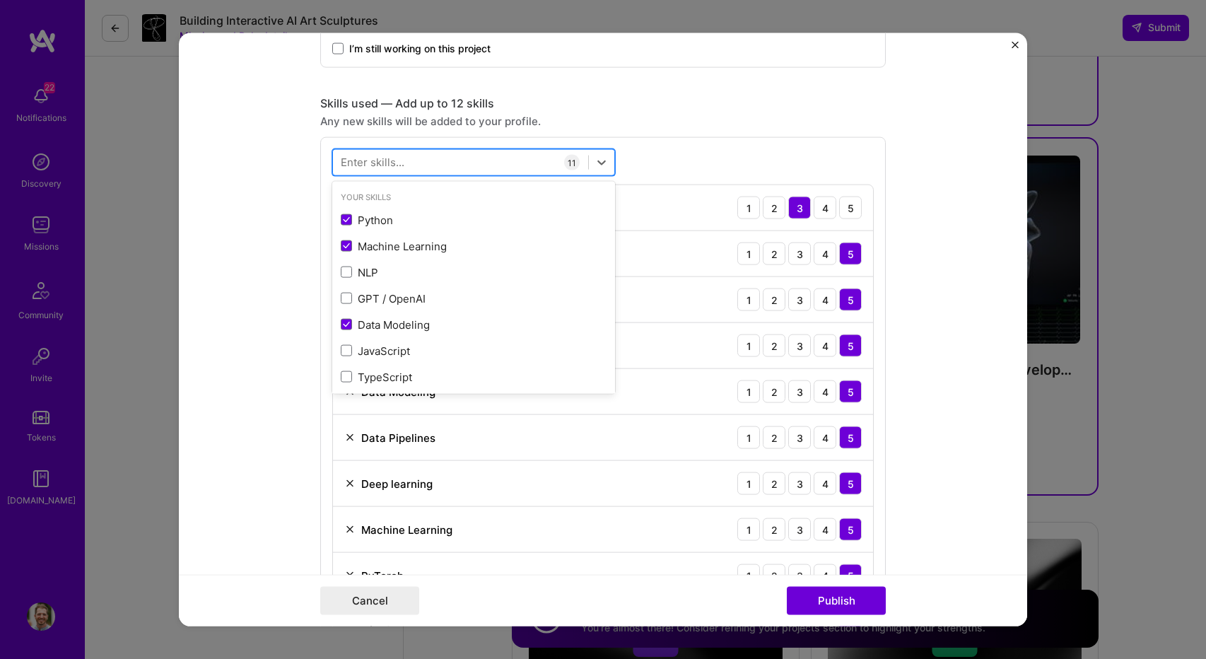
click at [412, 166] on div at bounding box center [460, 162] width 255 height 23
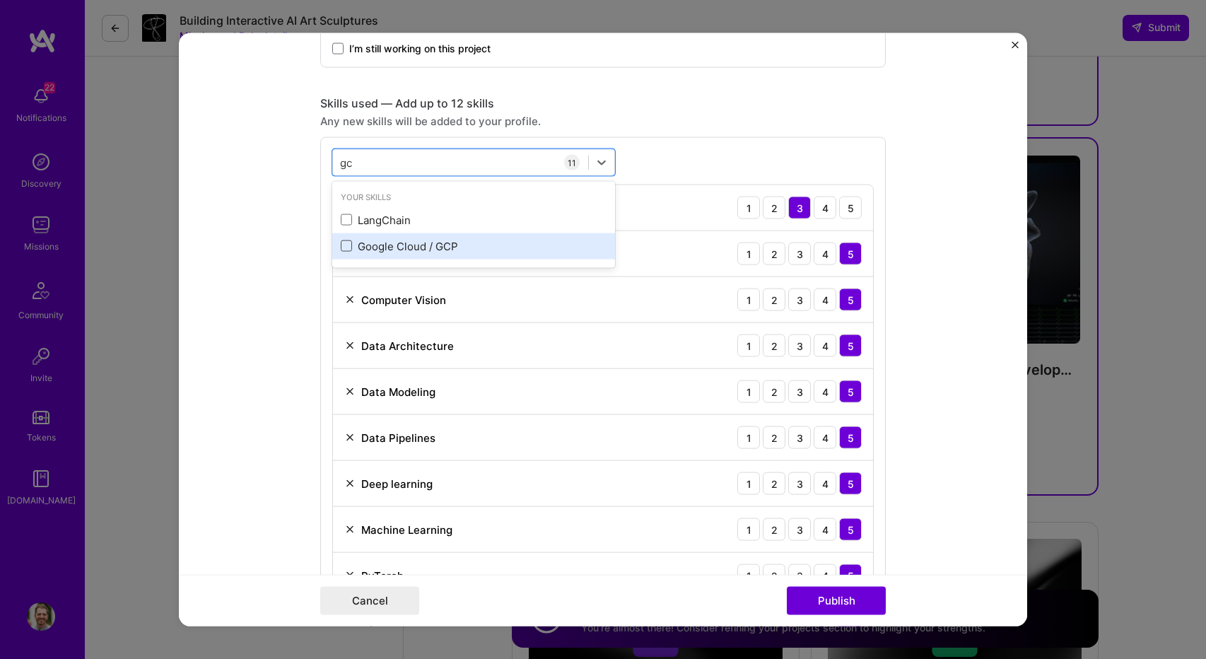
click at [341, 244] on span at bounding box center [346, 245] width 11 height 11
click at [0, 0] on input "checkbox" at bounding box center [0, 0] width 0 height 0
type input "gc"
click at [926, 245] on form "Project title ML data pipelines & Computer Vision at Scale Company UVeye Projec…" at bounding box center [603, 329] width 849 height 593
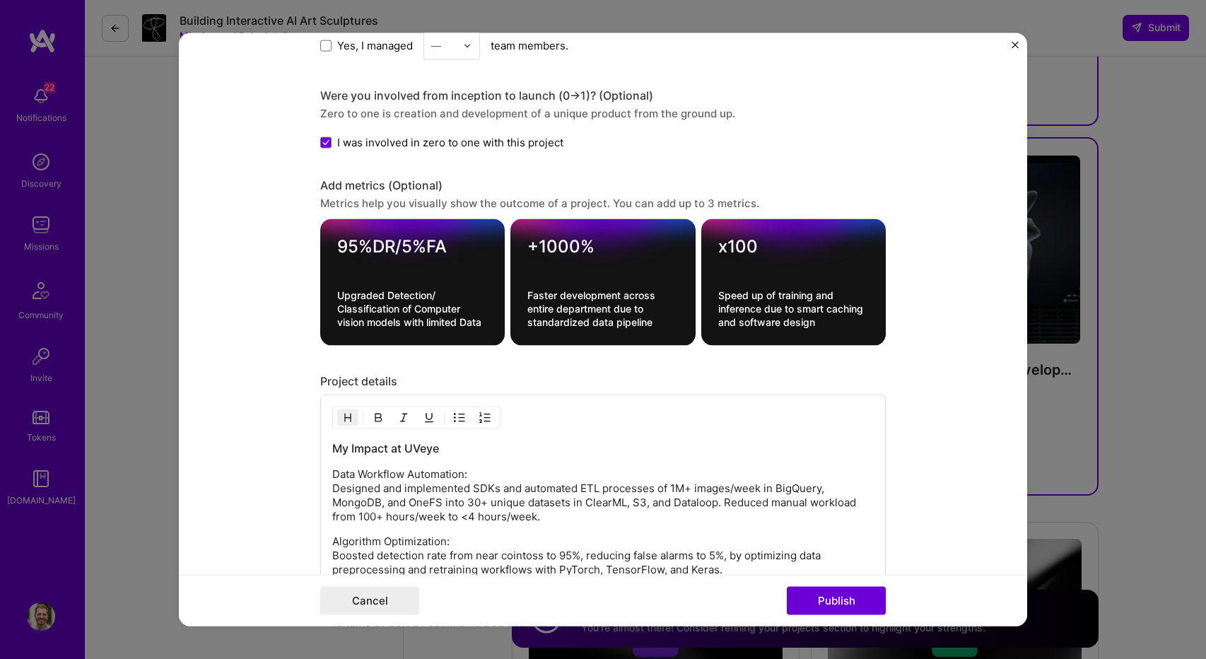
scroll to position [1697, 0]
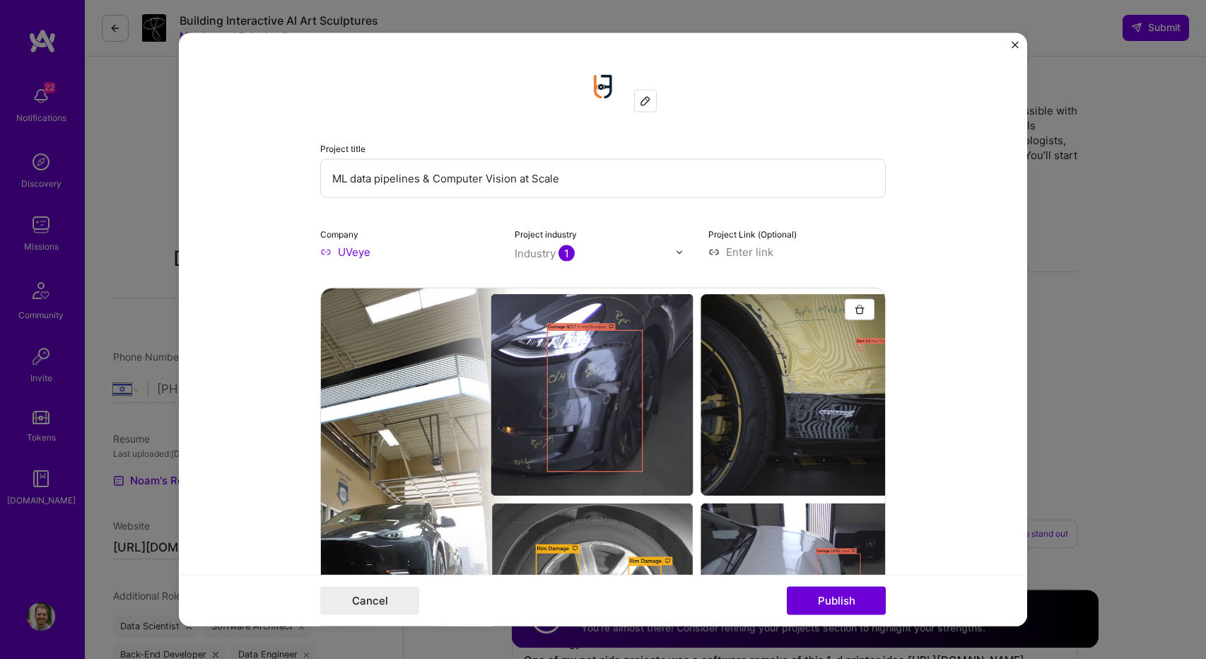
select select "IL"
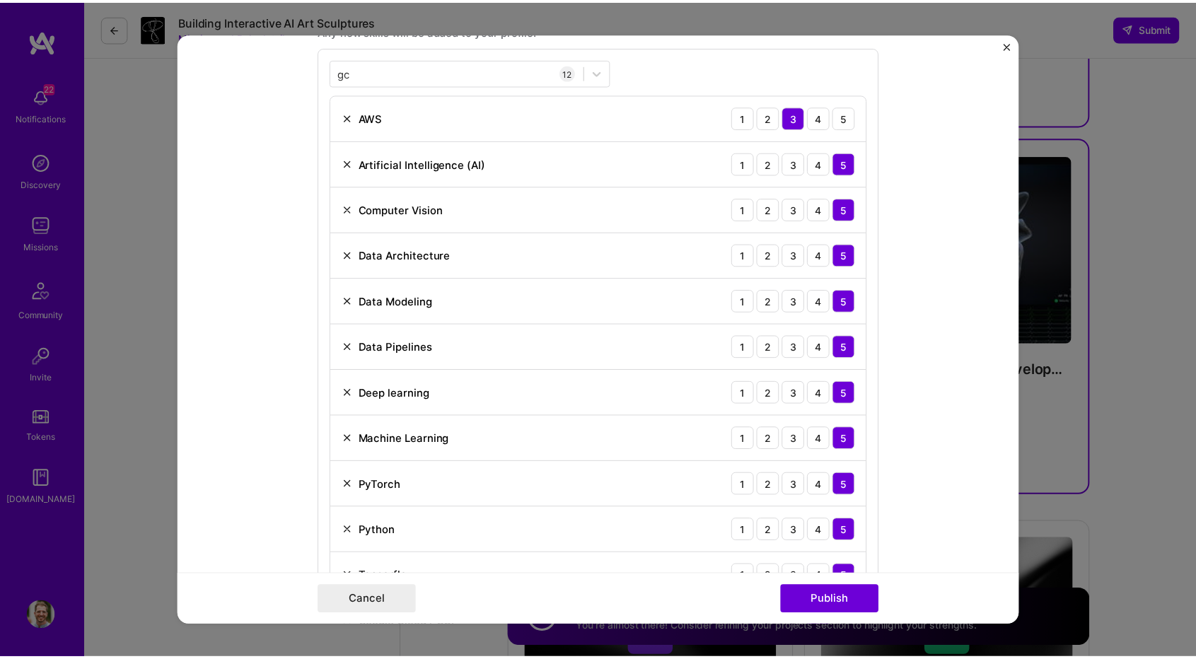
scroll to position [919, 0]
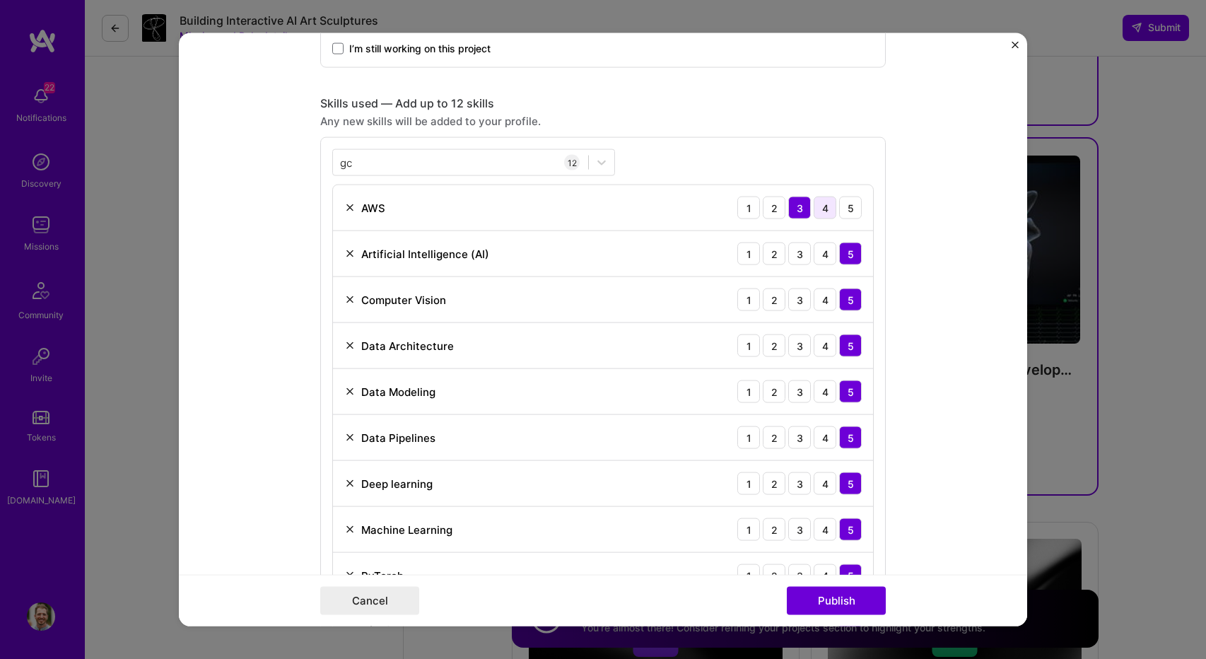
click at [819, 197] on div "4" at bounding box center [825, 208] width 23 height 23
click at [842, 598] on button "Publish" at bounding box center [836, 600] width 99 height 28
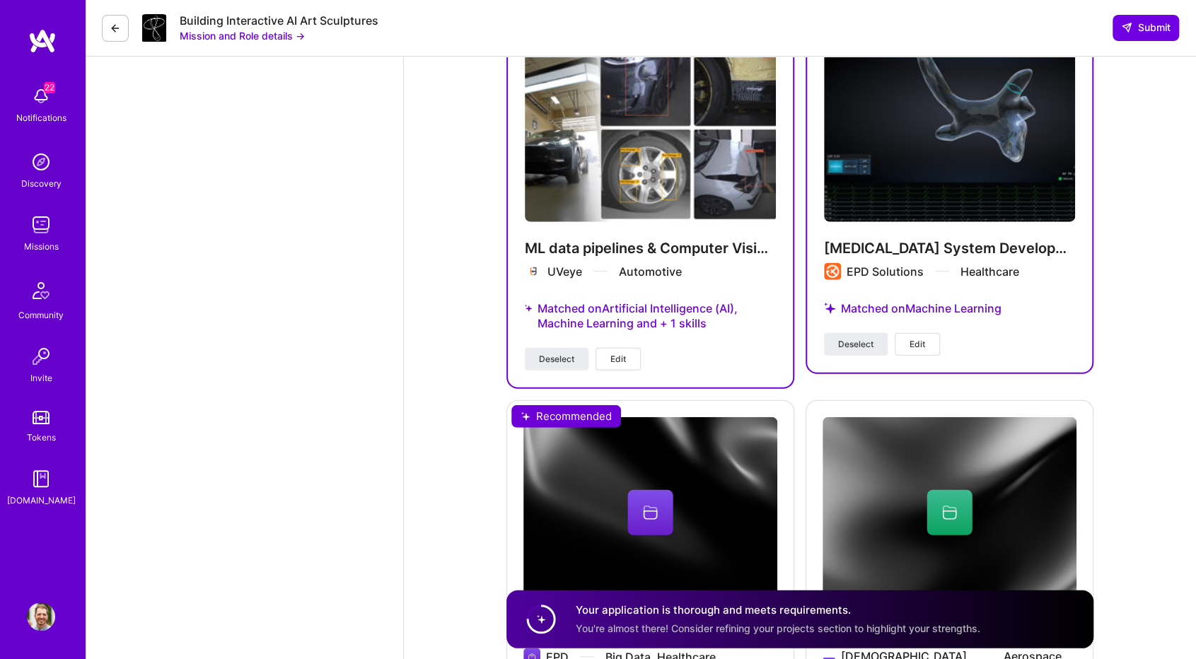
scroll to position [2301, 0]
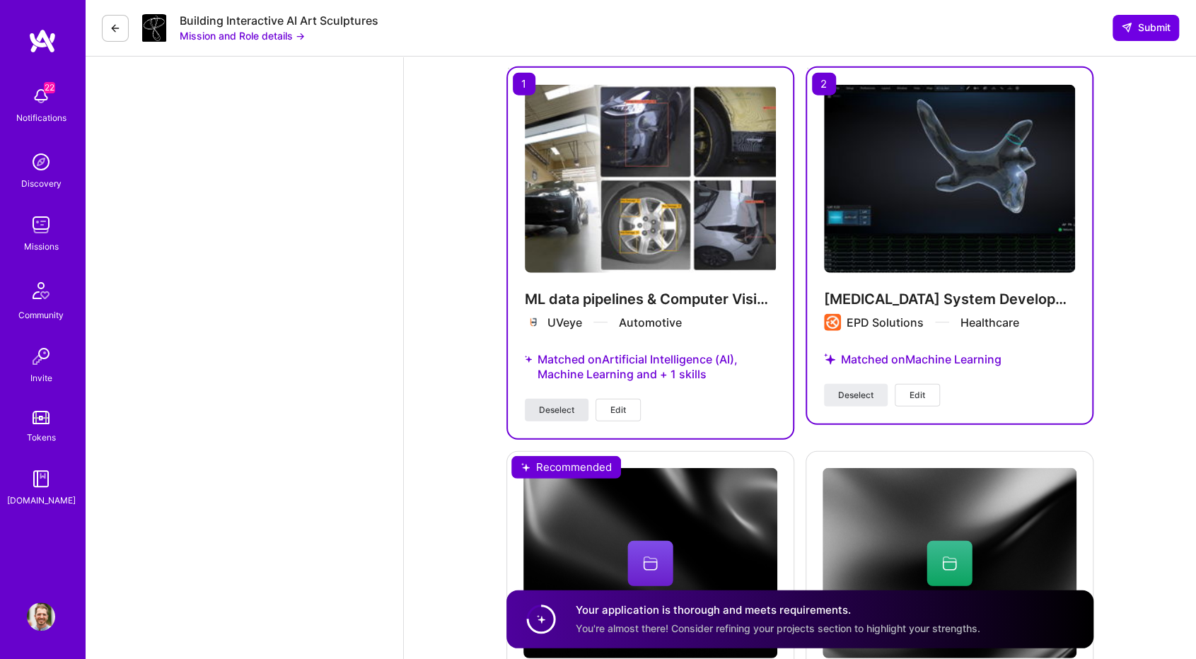
click at [566, 409] on span "Deselect" at bounding box center [556, 410] width 35 height 13
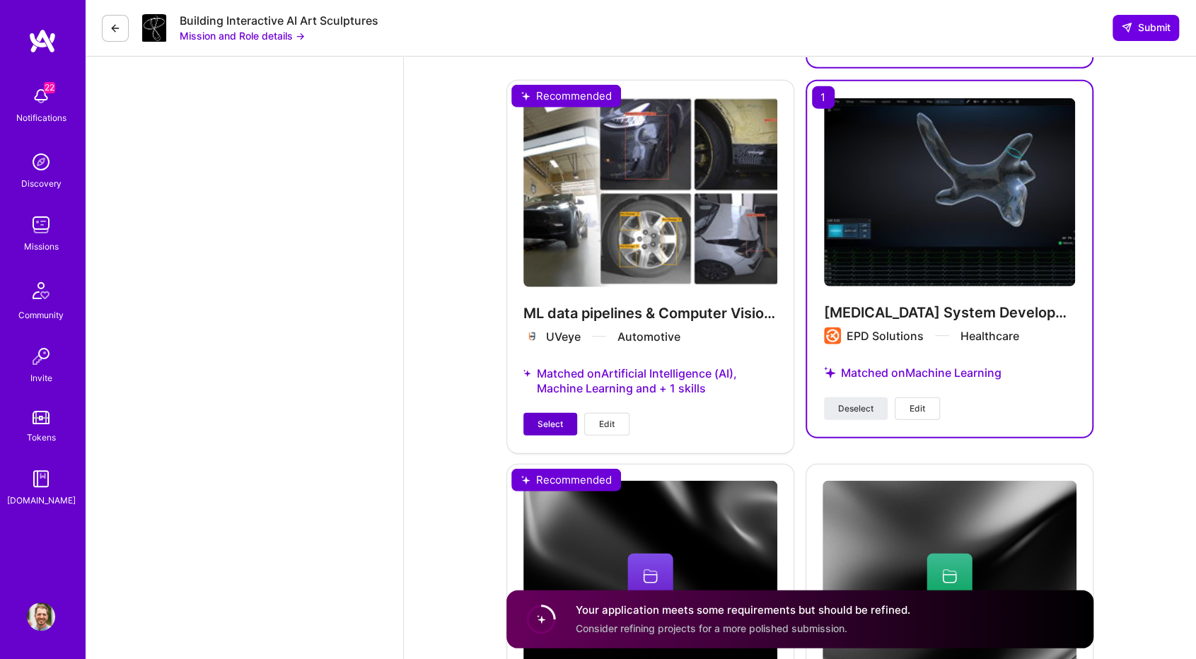
click at [566, 418] on button "Select" at bounding box center [550, 424] width 54 height 23
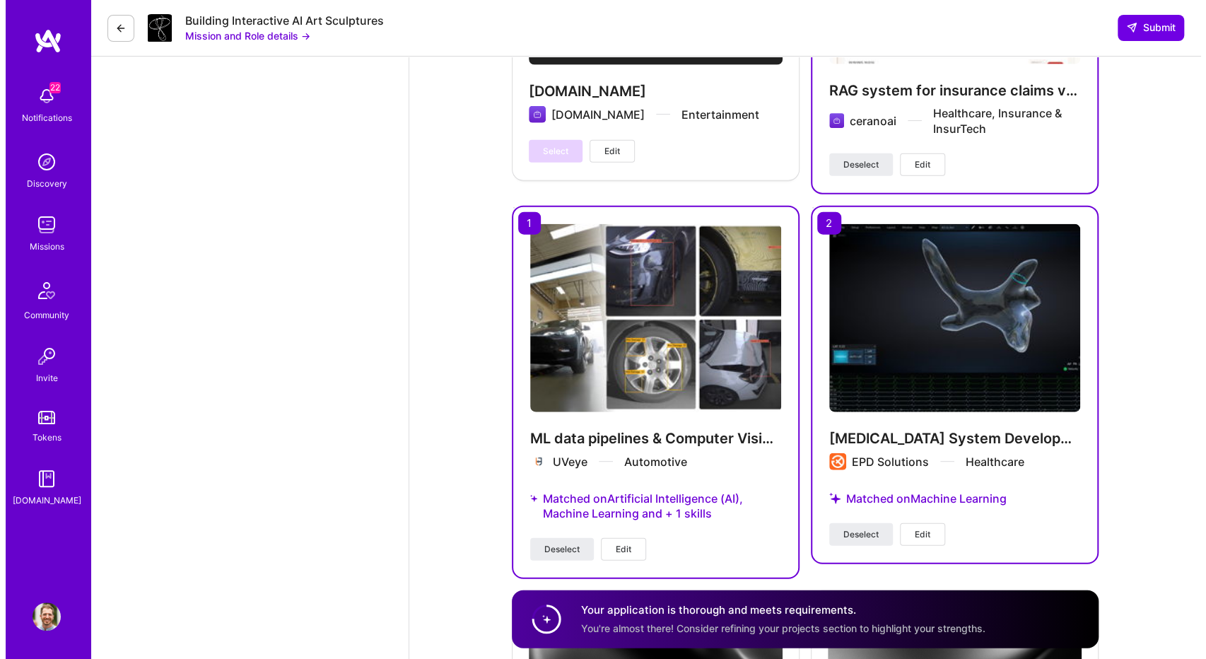
scroll to position [2160, 0]
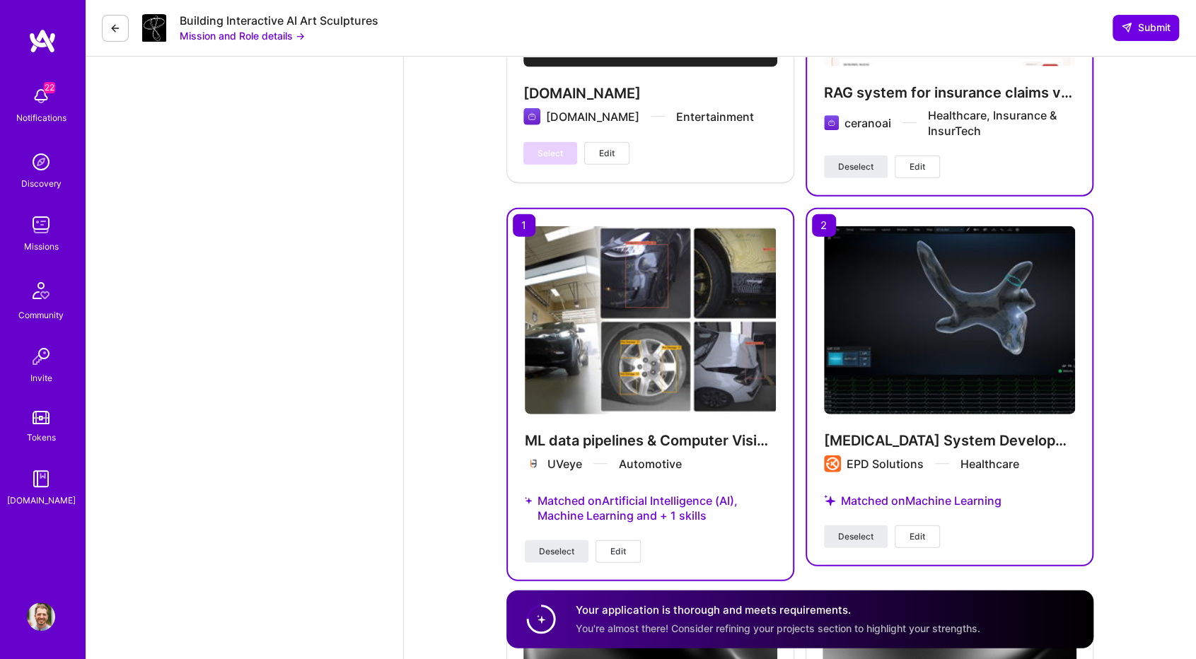
click at [618, 546] on span "Edit" at bounding box center [618, 551] width 16 height 13
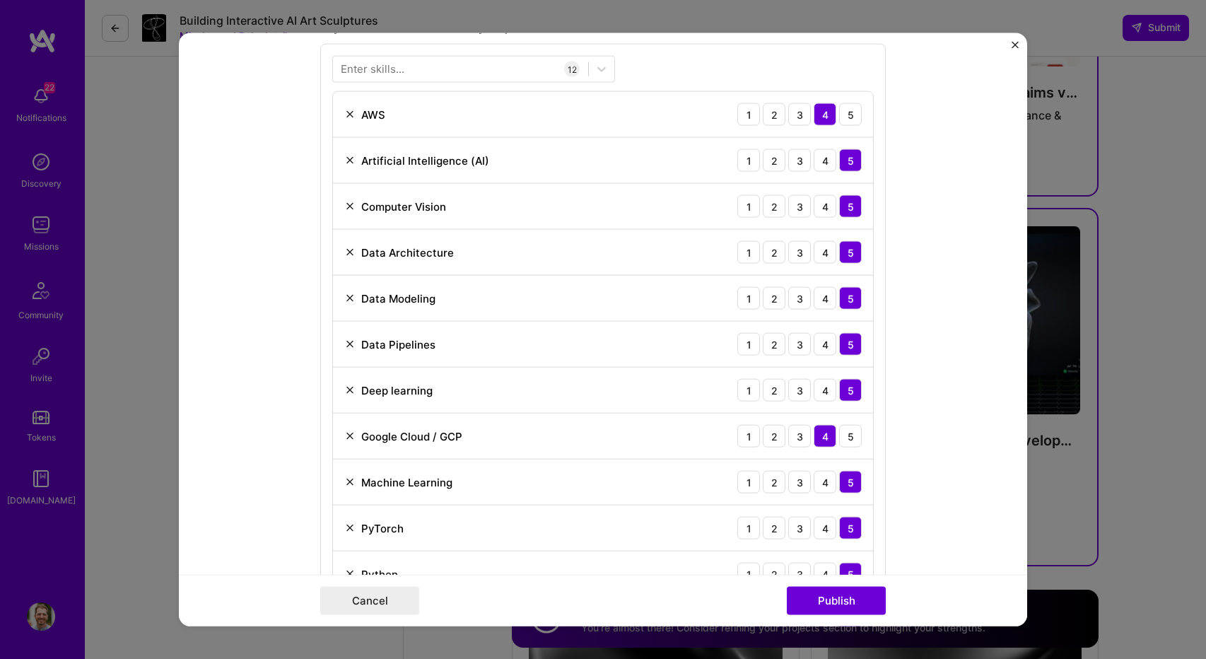
scroll to position [990, 0]
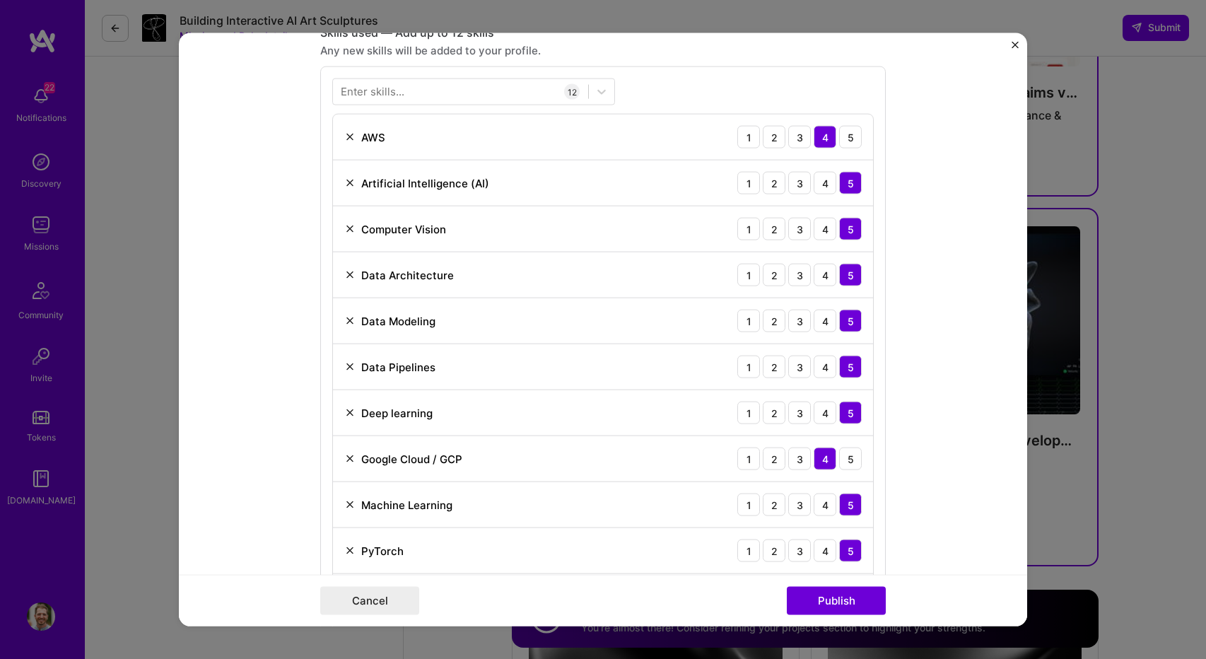
click at [344, 318] on img at bounding box center [349, 320] width 11 height 11
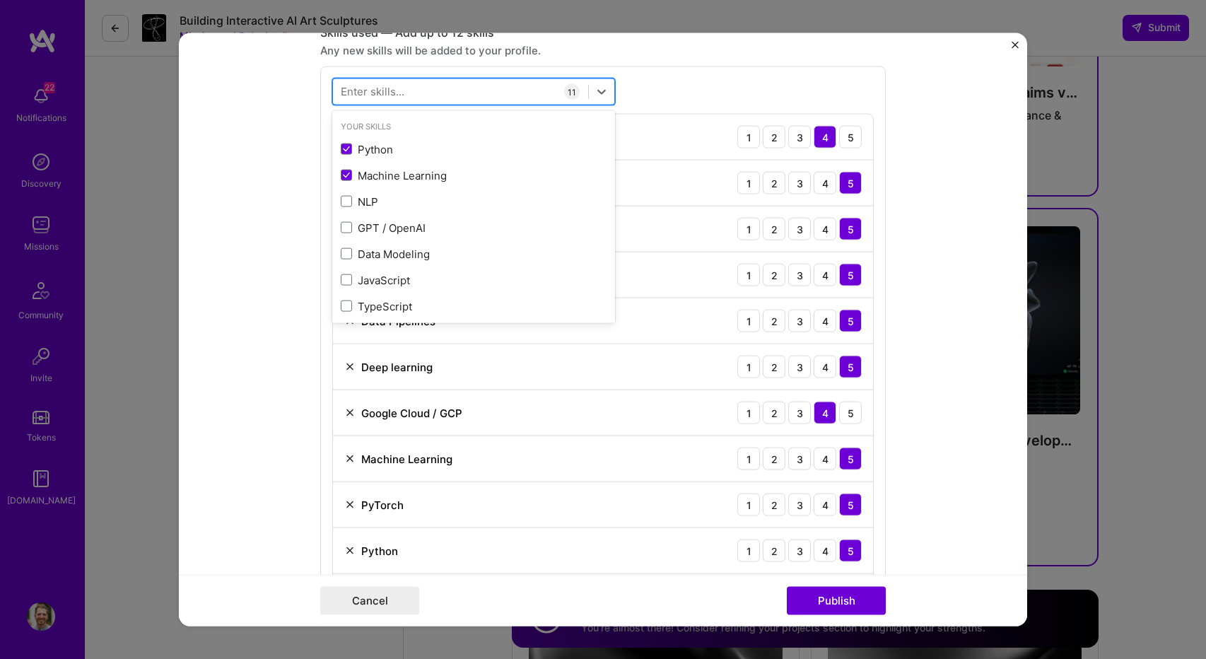
click at [427, 90] on div at bounding box center [460, 91] width 255 height 23
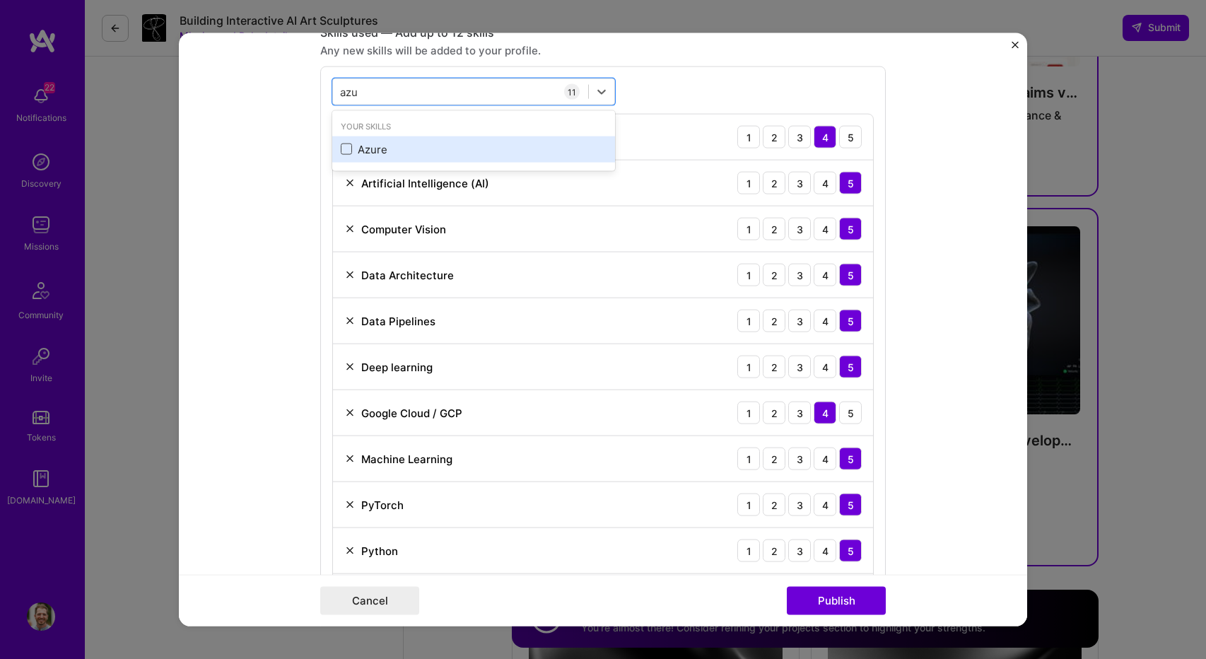
click at [343, 144] on span at bounding box center [346, 149] width 11 height 11
click at [0, 0] on input "checkbox" at bounding box center [0, 0] width 0 height 0
type input "azu"
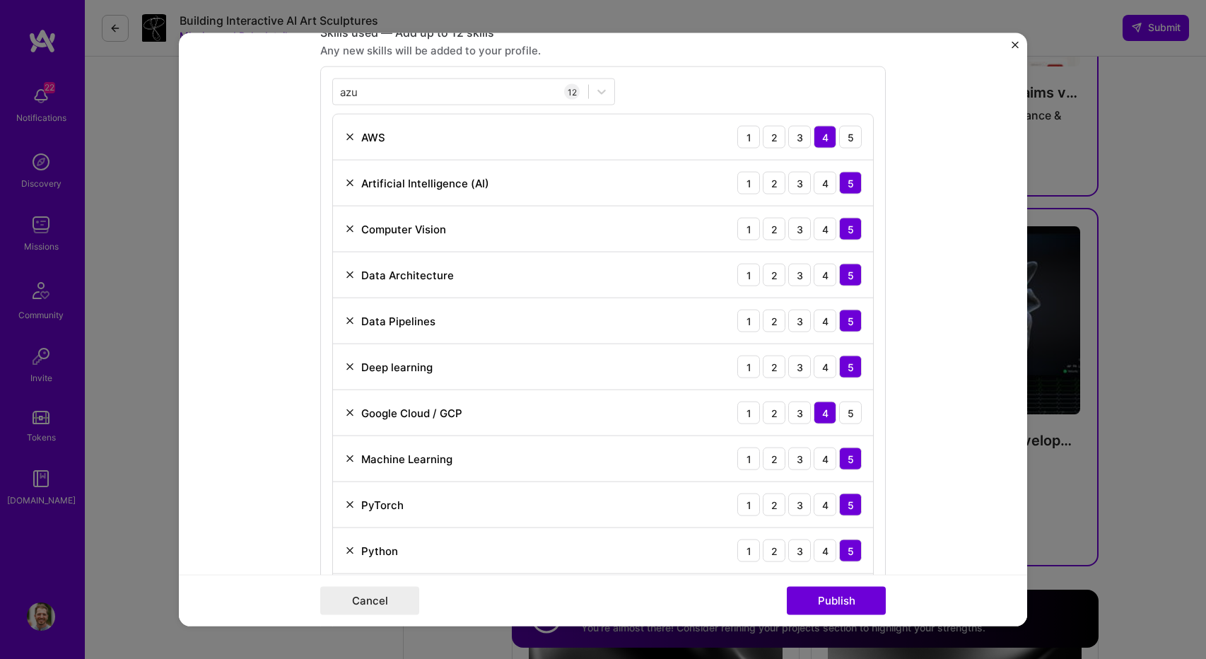
click at [938, 274] on form "Project title ML data pipelines & Computer Vision at Scale Company UVeye Projec…" at bounding box center [603, 329] width 849 height 593
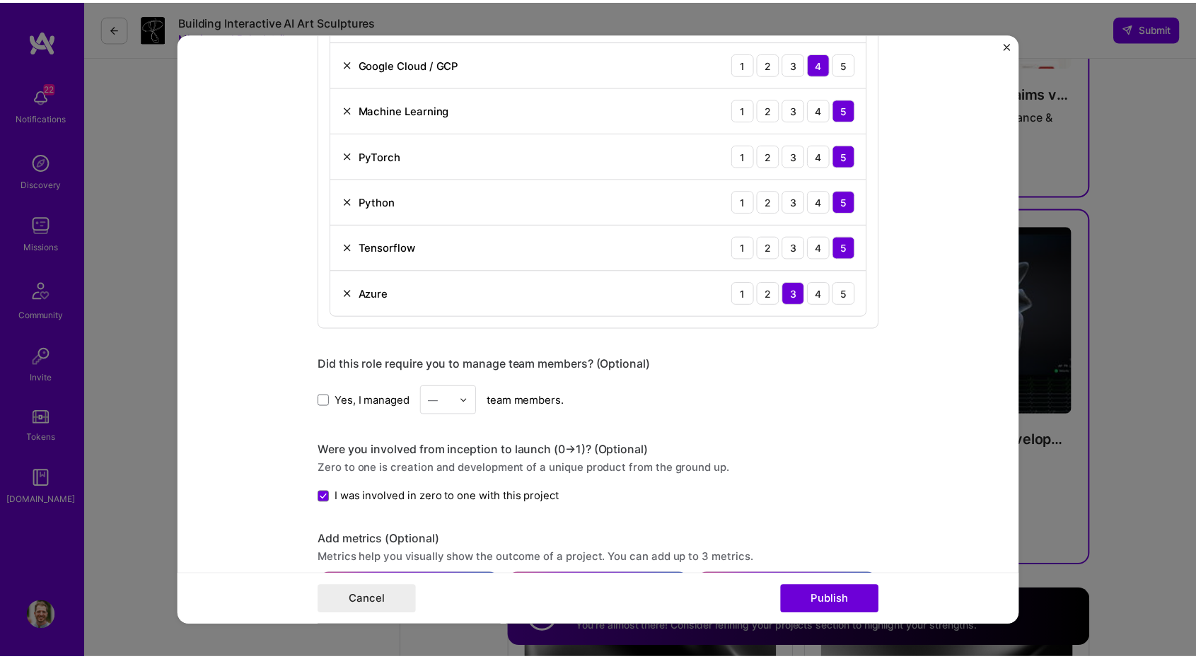
scroll to position [1344, 0]
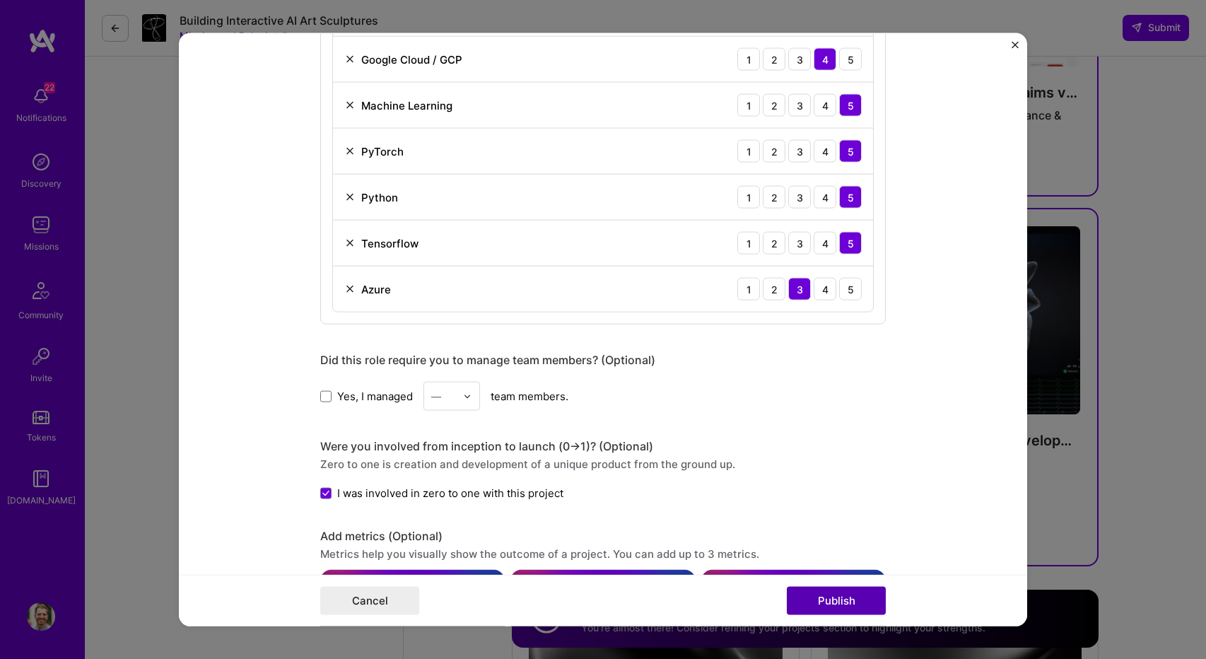
click at [837, 603] on button "Publish" at bounding box center [836, 600] width 99 height 28
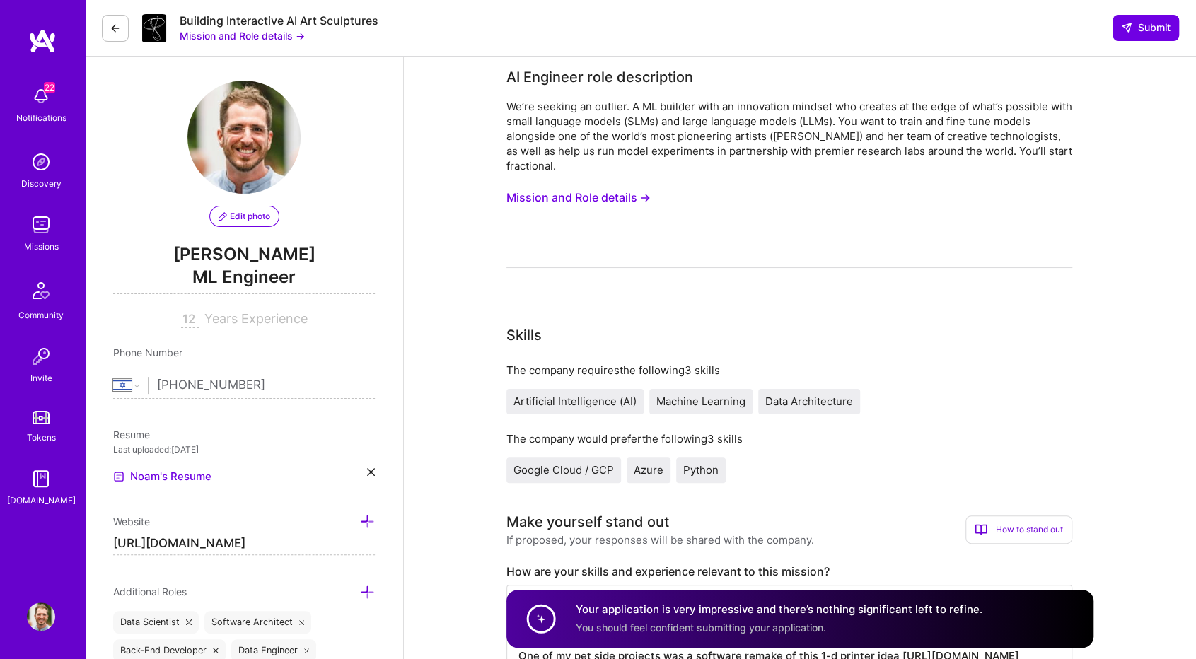
scroll to position [0, 0]
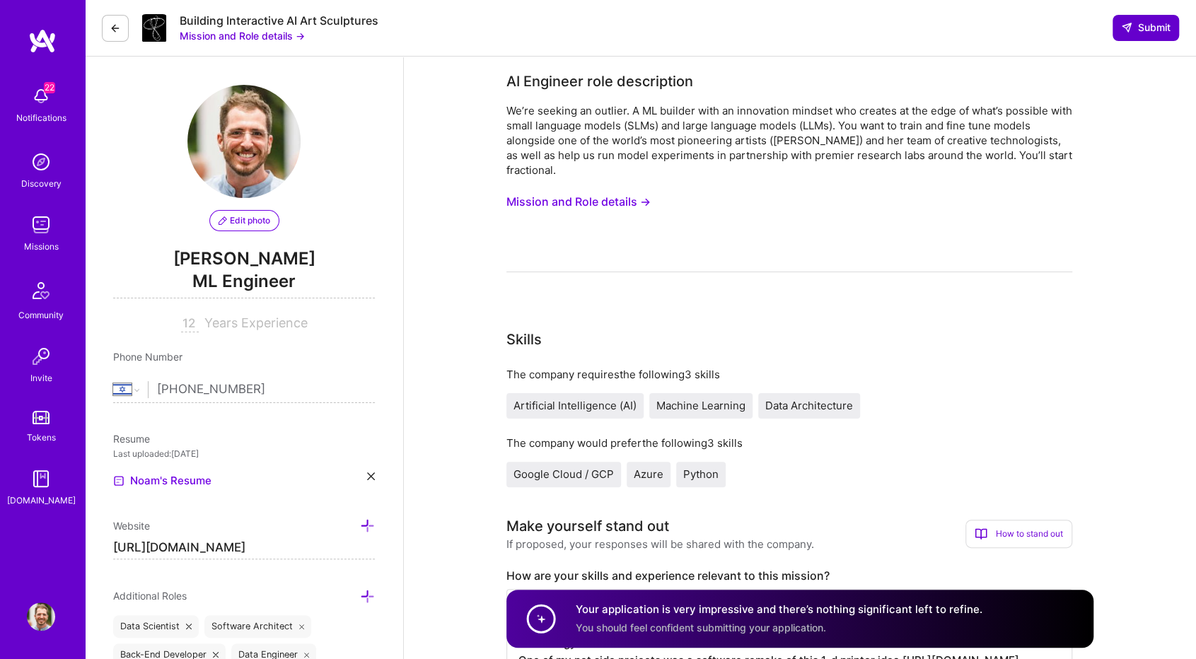
click at [1151, 31] on span "Submit" at bounding box center [1146, 28] width 50 height 14
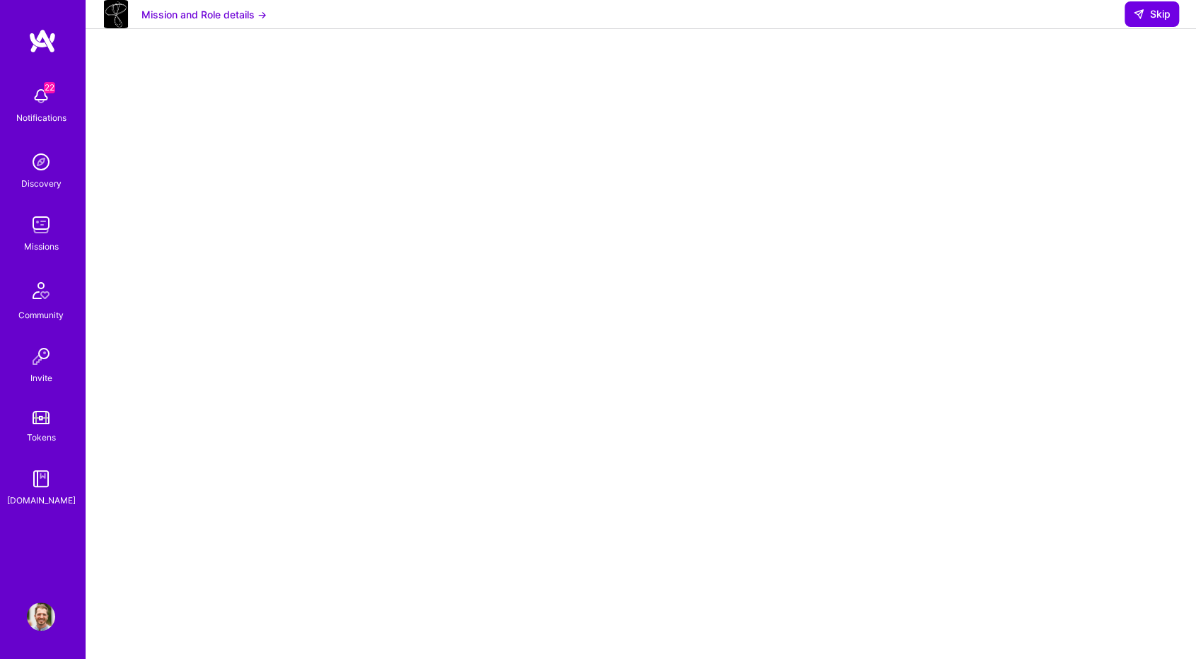
scroll to position [82, 0]
select select "IL"
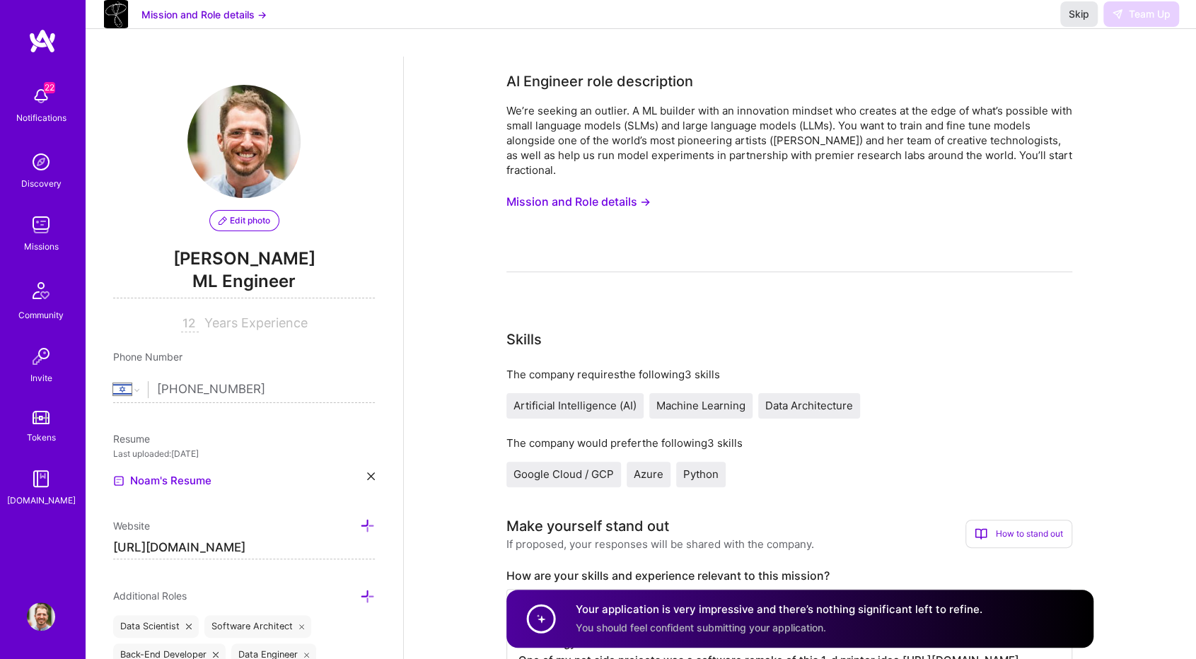
click at [1078, 21] on span "Skip" at bounding box center [1079, 14] width 21 height 14
click at [41, 41] on img at bounding box center [42, 40] width 28 height 25
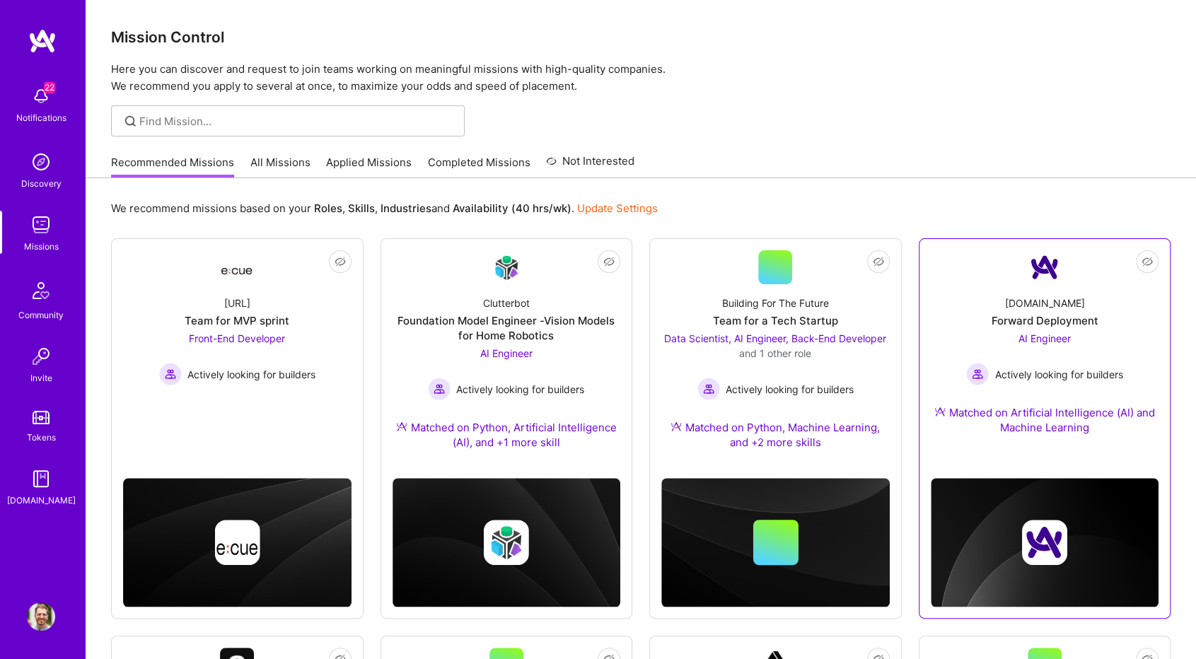
click at [1069, 331] on div "AI Engineer Actively looking for builders" at bounding box center [1044, 358] width 156 height 54
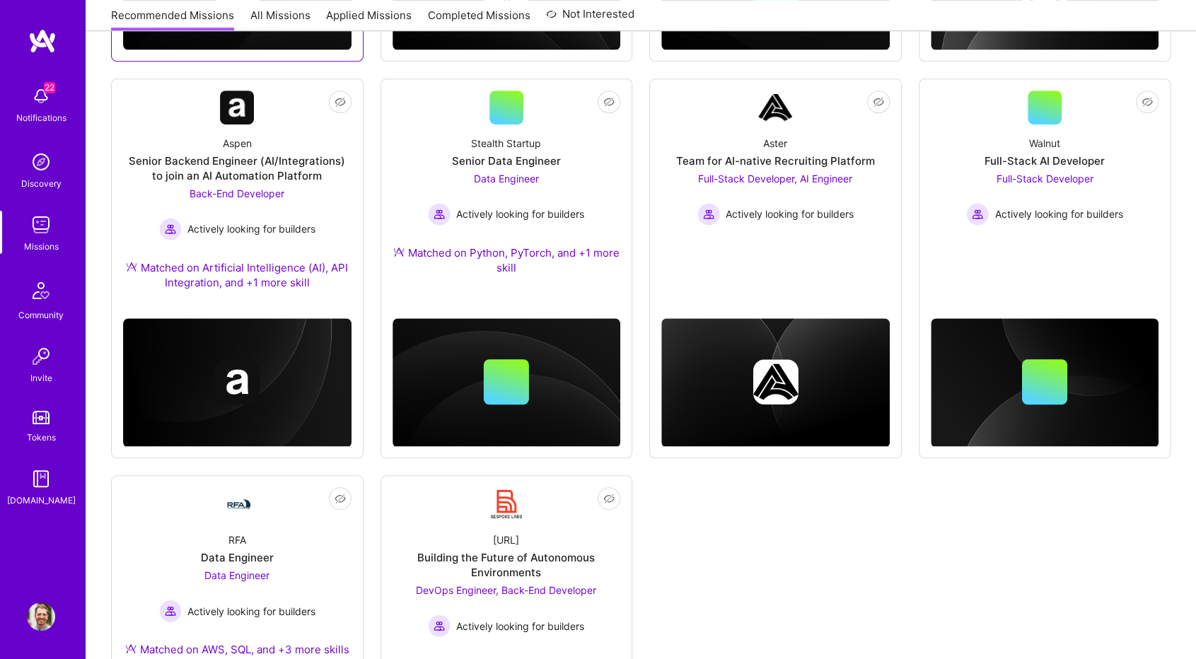
scroll to position [566, 0]
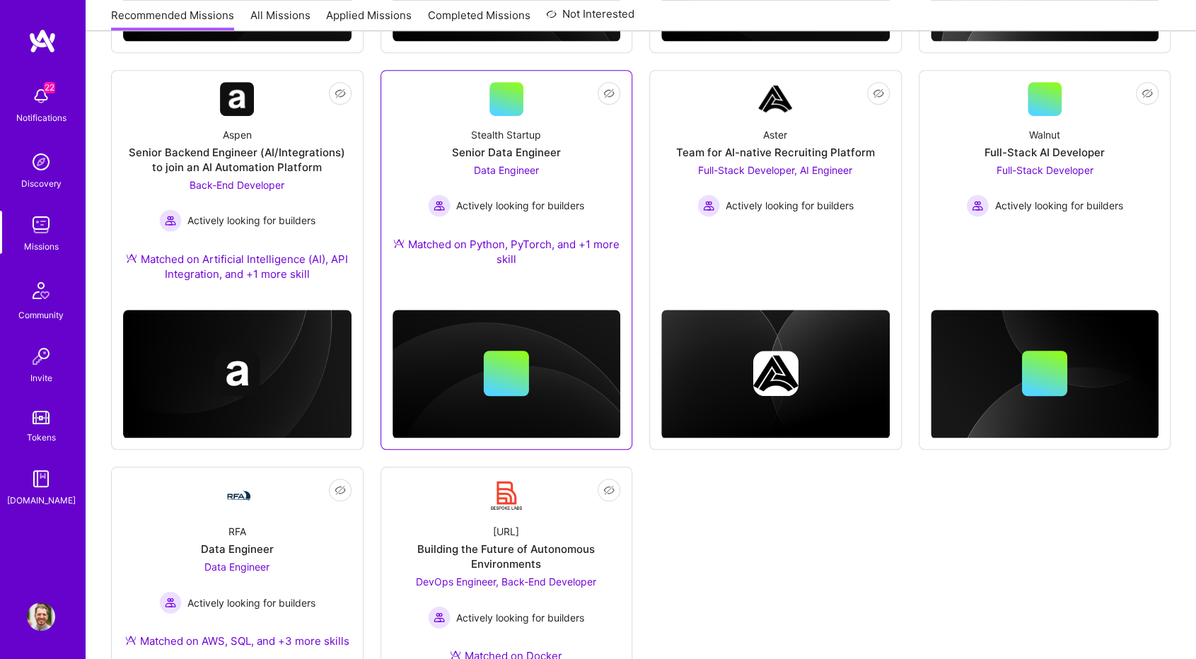
click at [560, 175] on div "Data Engineer Actively looking for builders" at bounding box center [506, 190] width 156 height 54
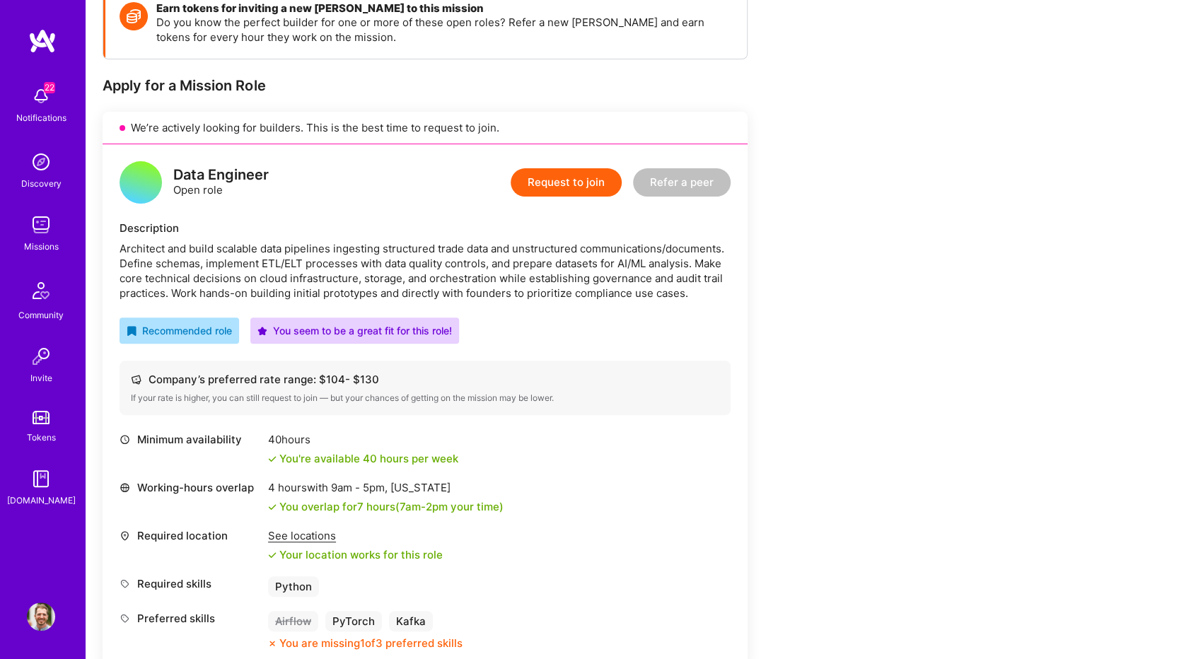
scroll to position [141, 0]
